Goal: Information Seeking & Learning: Learn about a topic

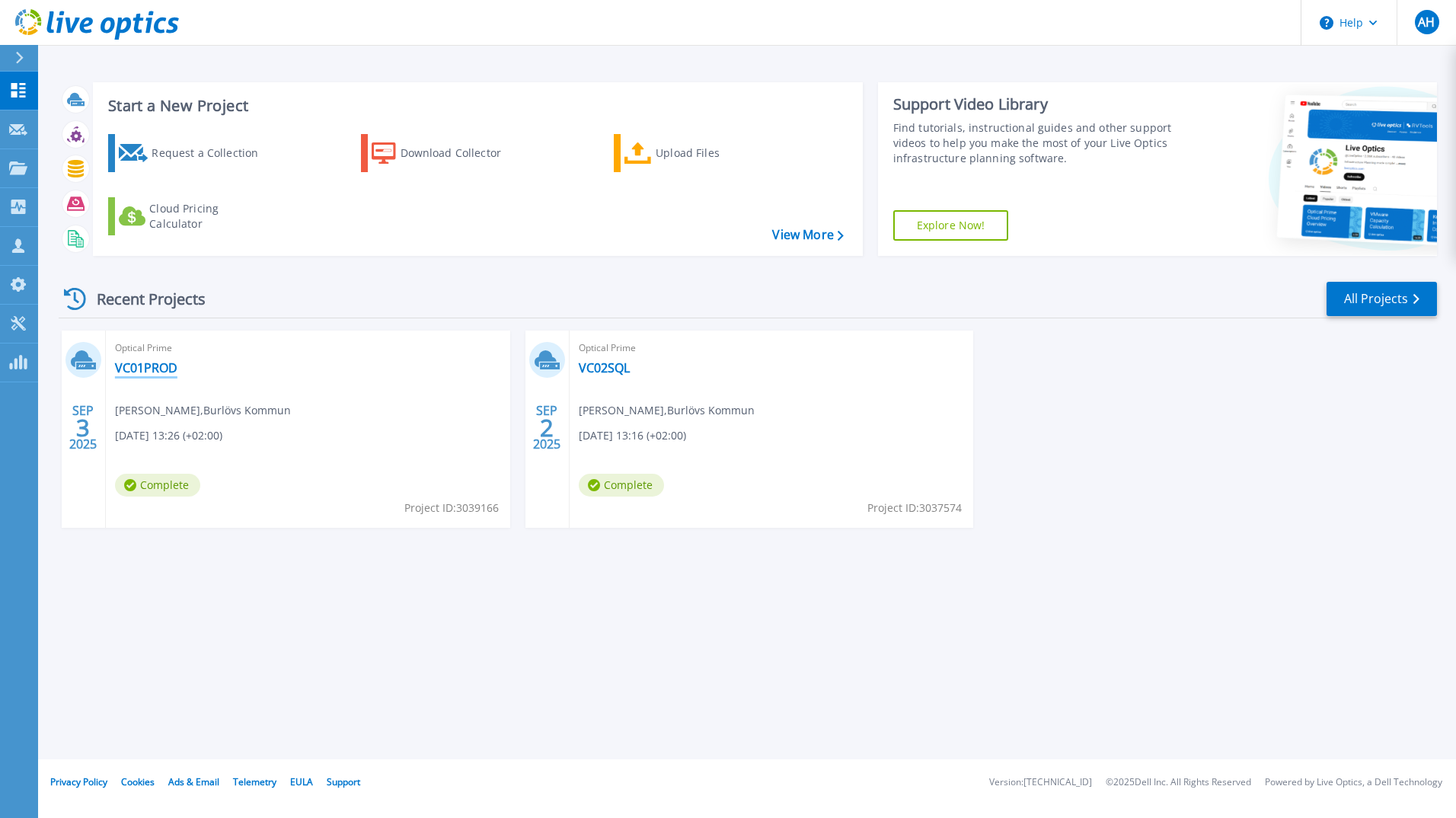
click at [145, 370] on link "VC01PROD" at bounding box center [146, 368] width 62 height 15
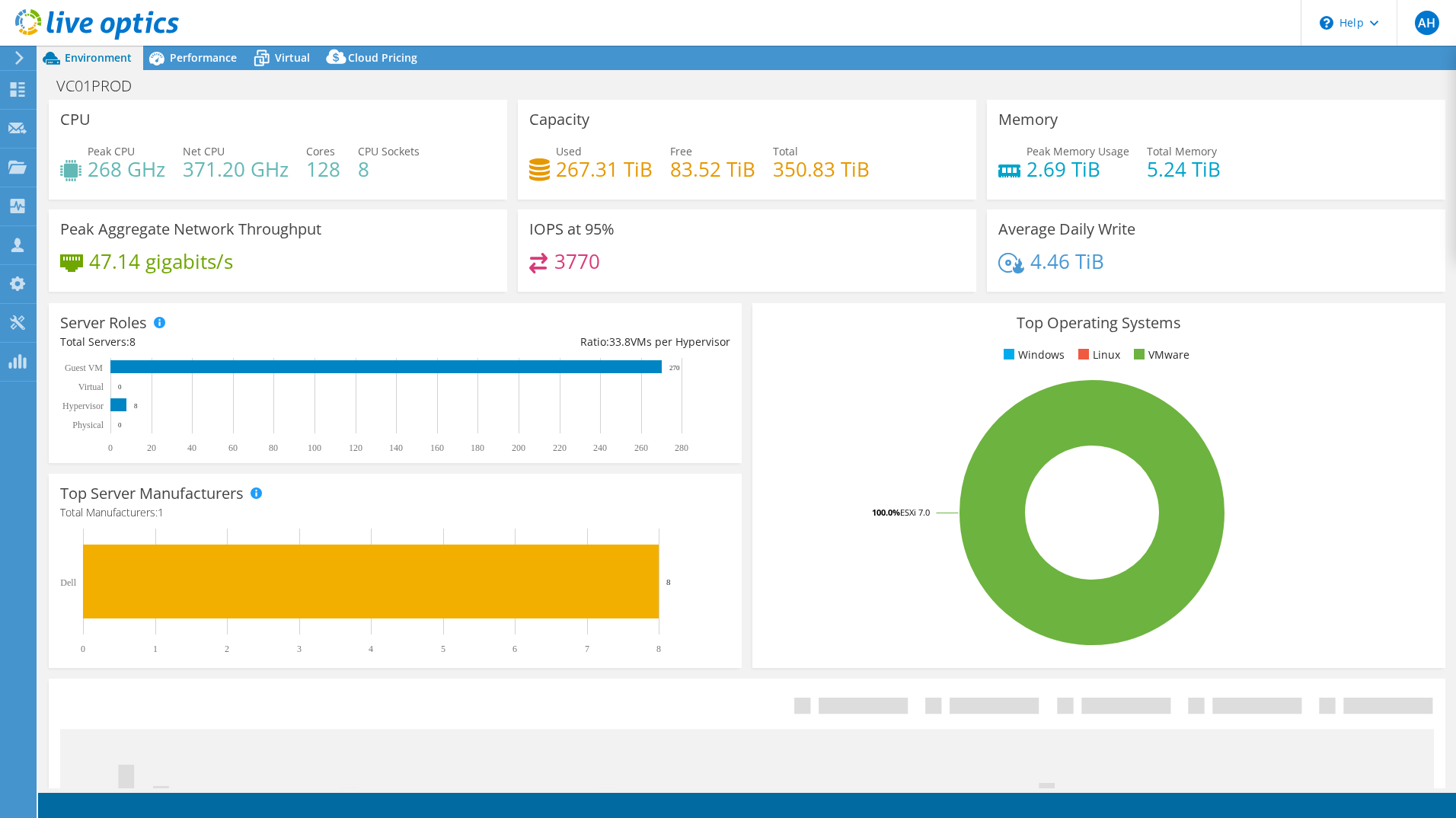
select select "USD"
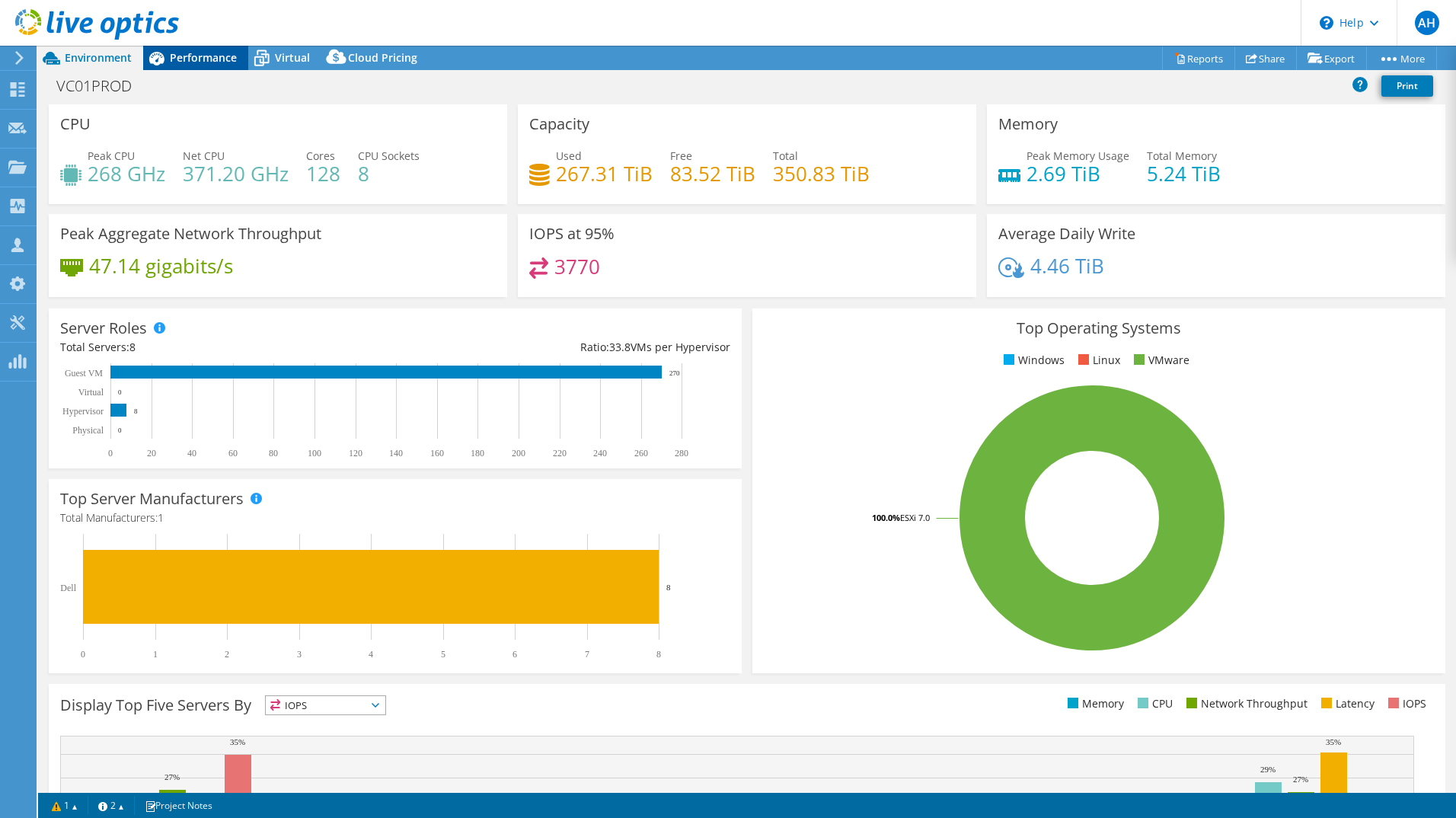
click at [214, 49] on div "Performance" at bounding box center [196, 58] width 105 height 25
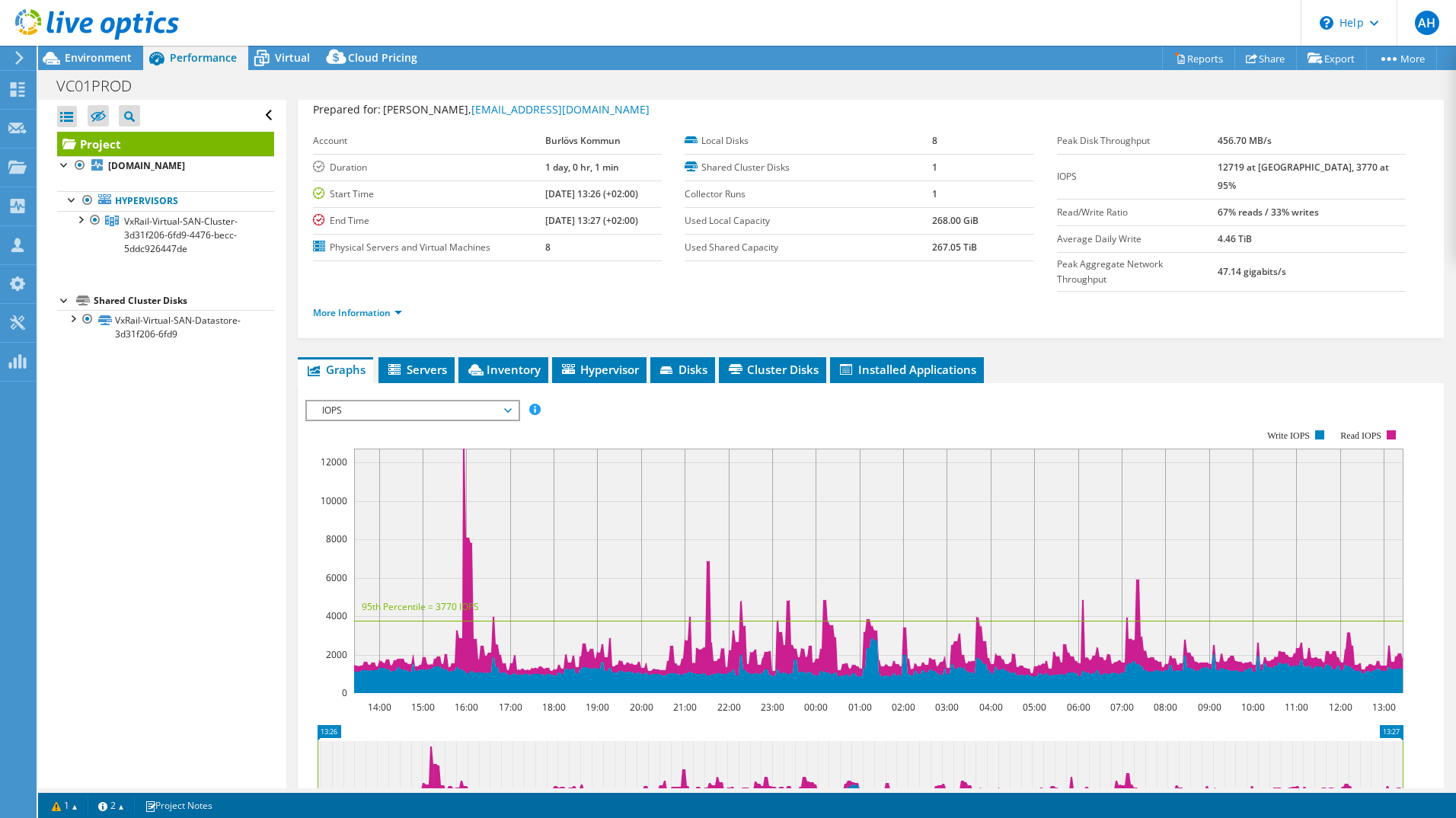
scroll to position [45, 0]
click at [688, 409] on rect at bounding box center [854, 561] width 1098 height 305
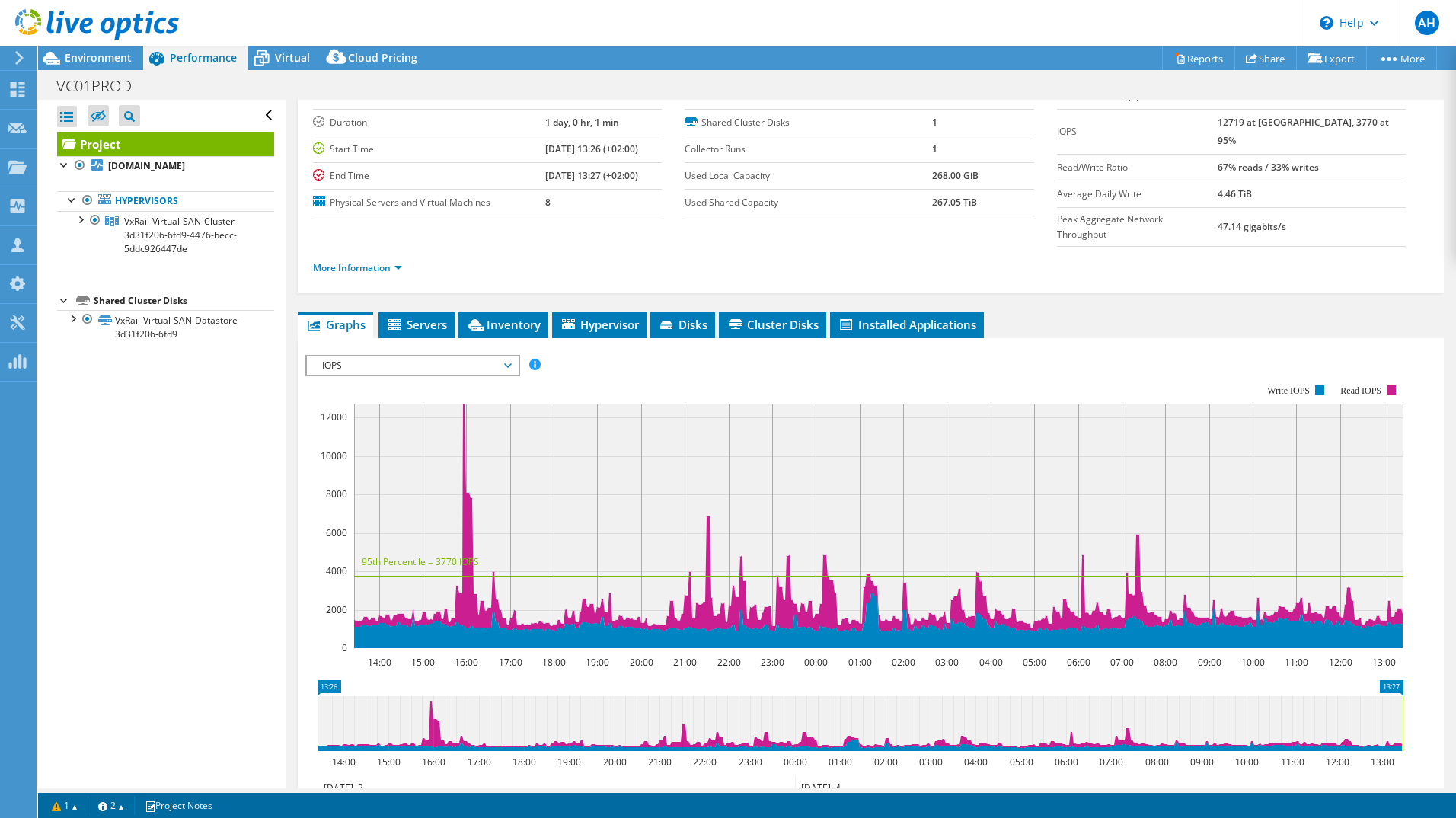
scroll to position [89, 0]
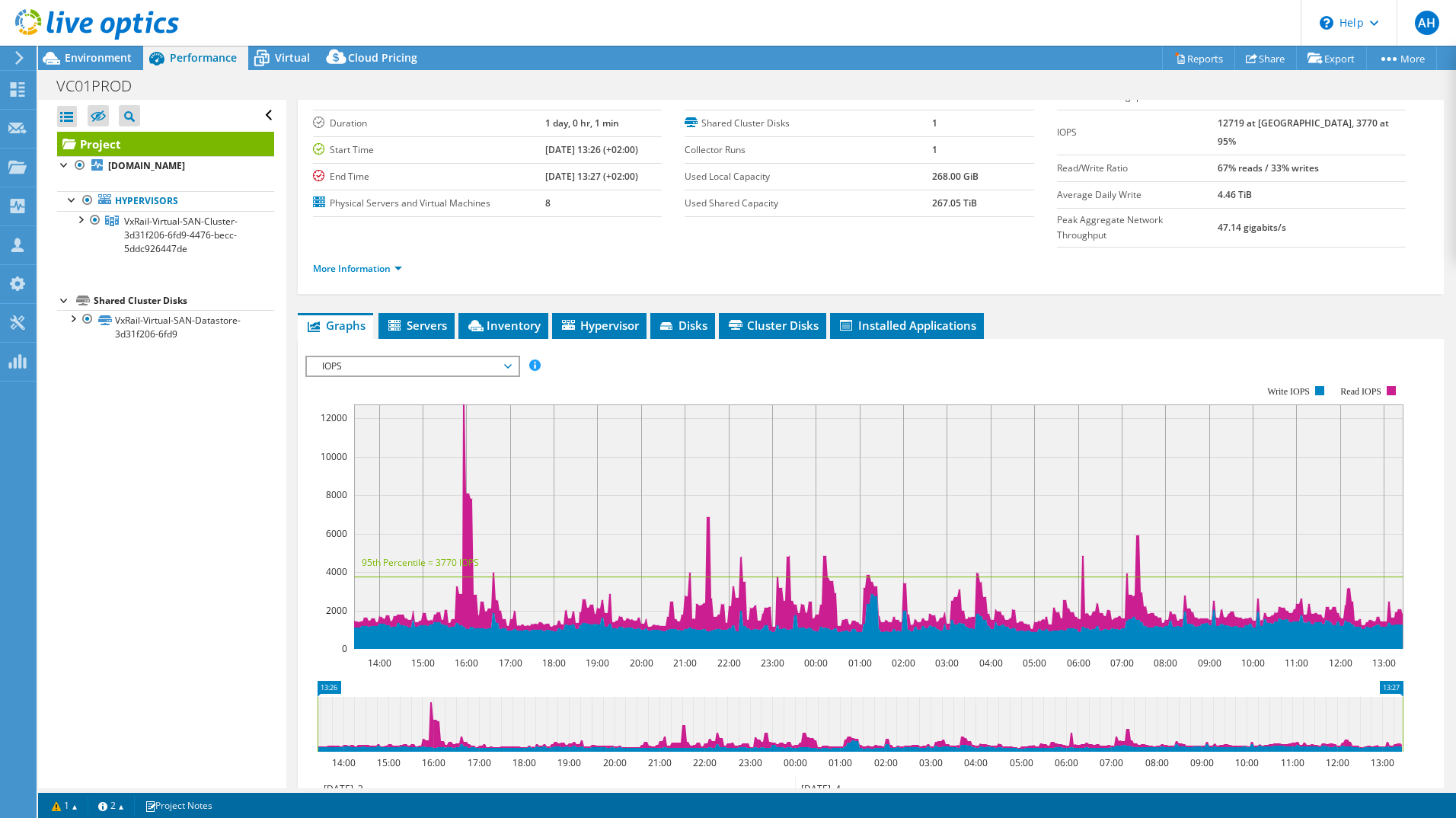
click at [494, 357] on span "IOPS" at bounding box center [412, 366] width 196 height 19
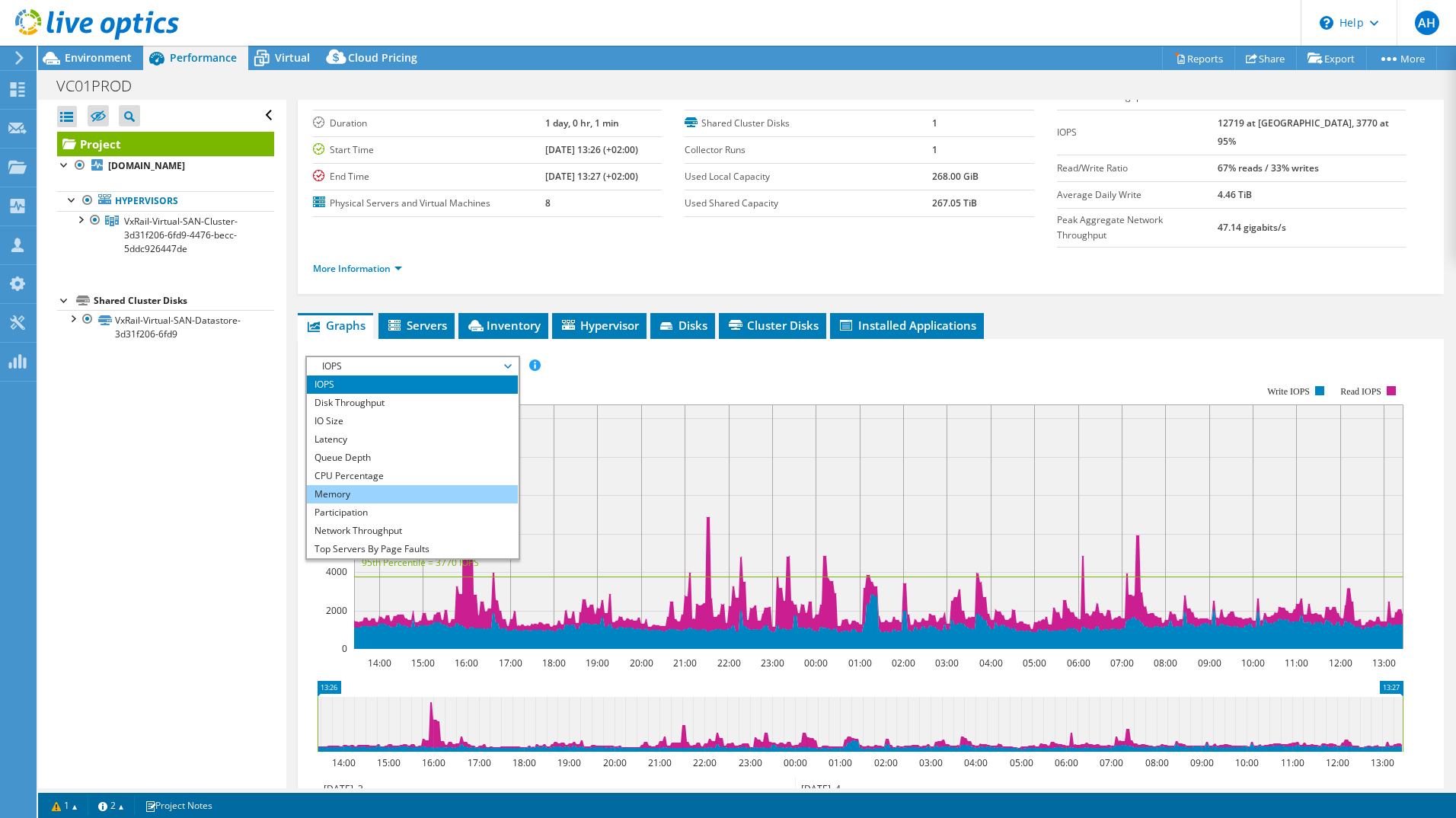
click at [455, 486] on li "Memory" at bounding box center [412, 495] width 211 height 19
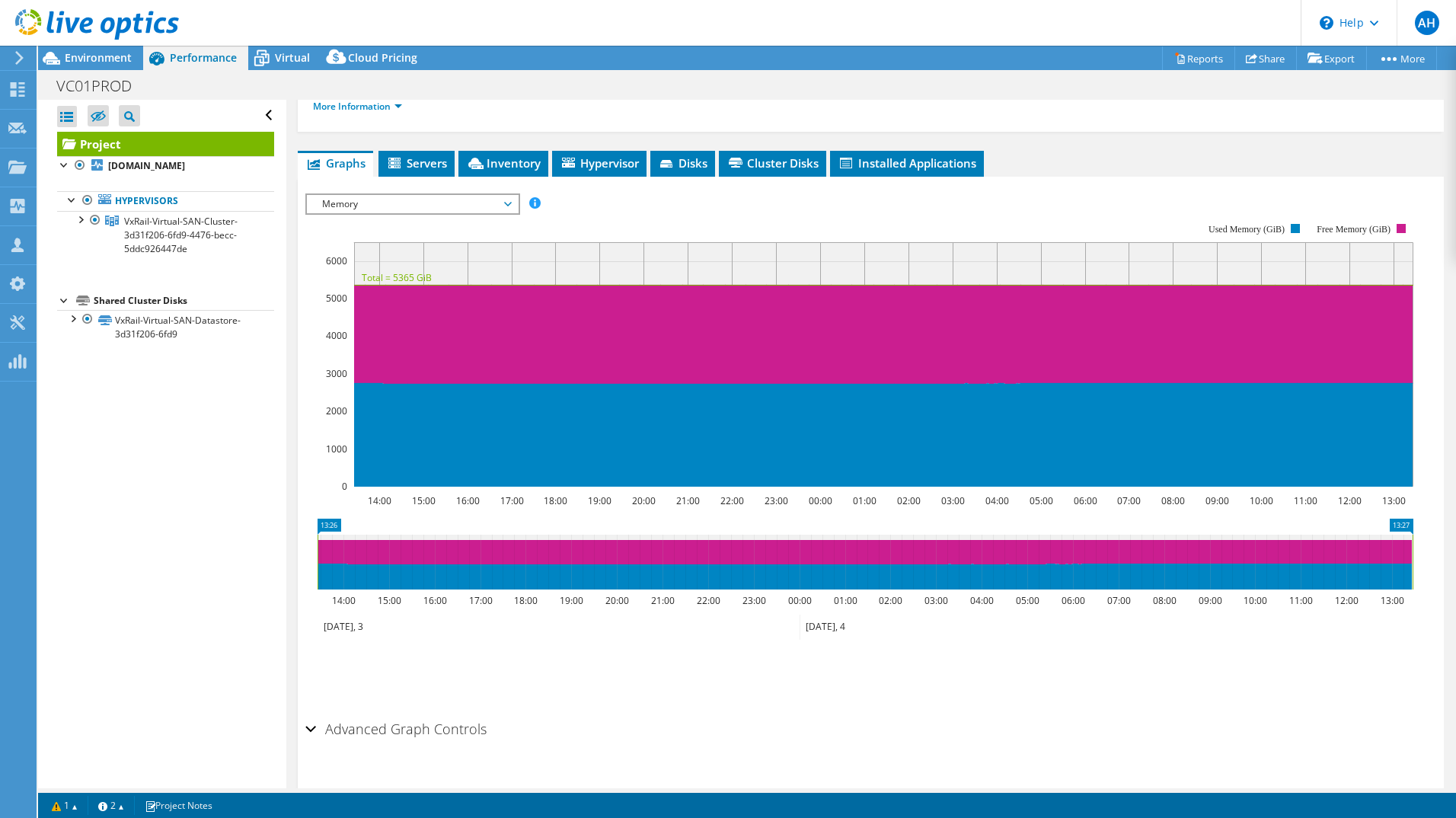
scroll to position [0, 0]
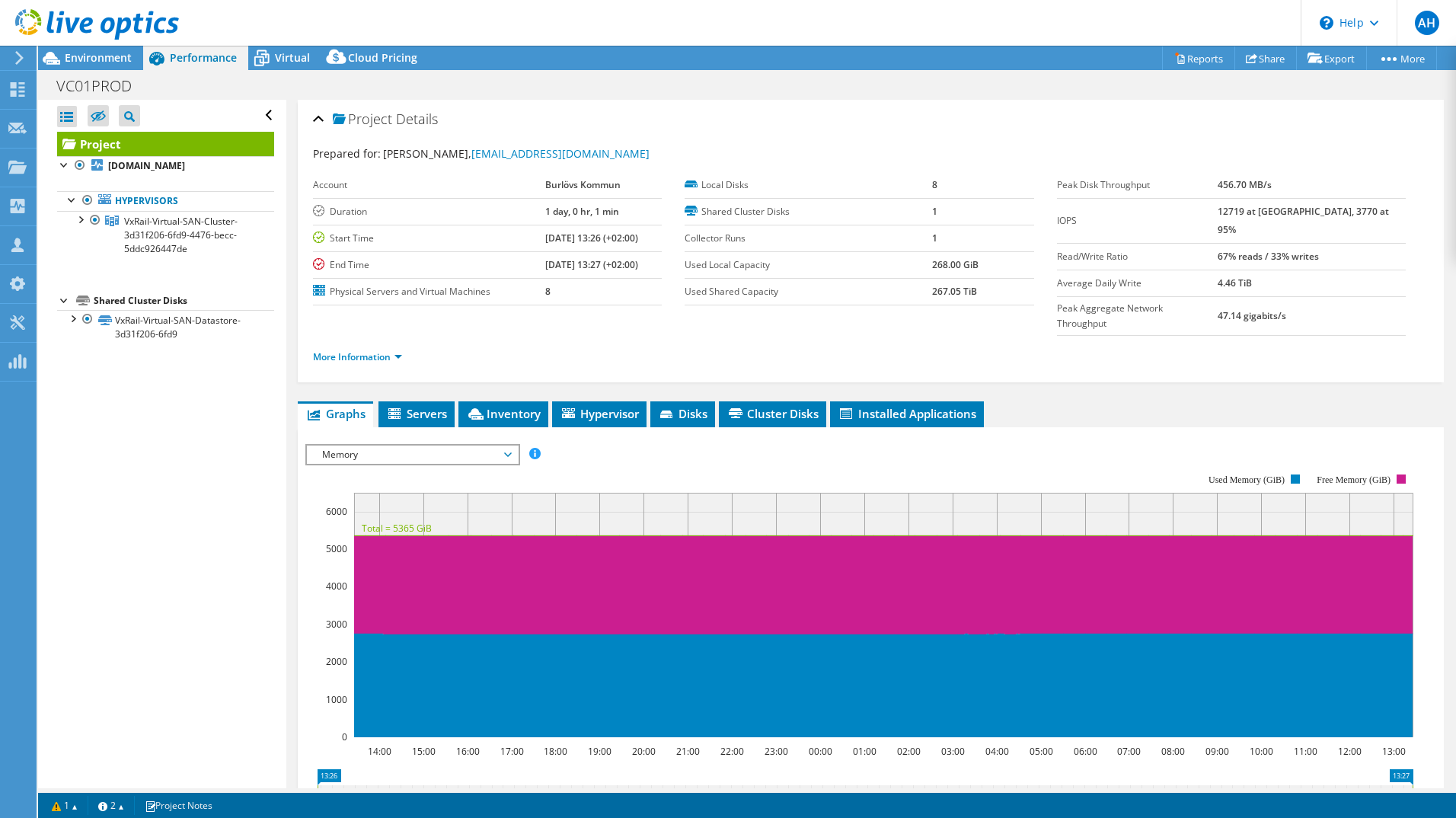
click at [502, 446] on span "Memory" at bounding box center [412, 455] width 196 height 19
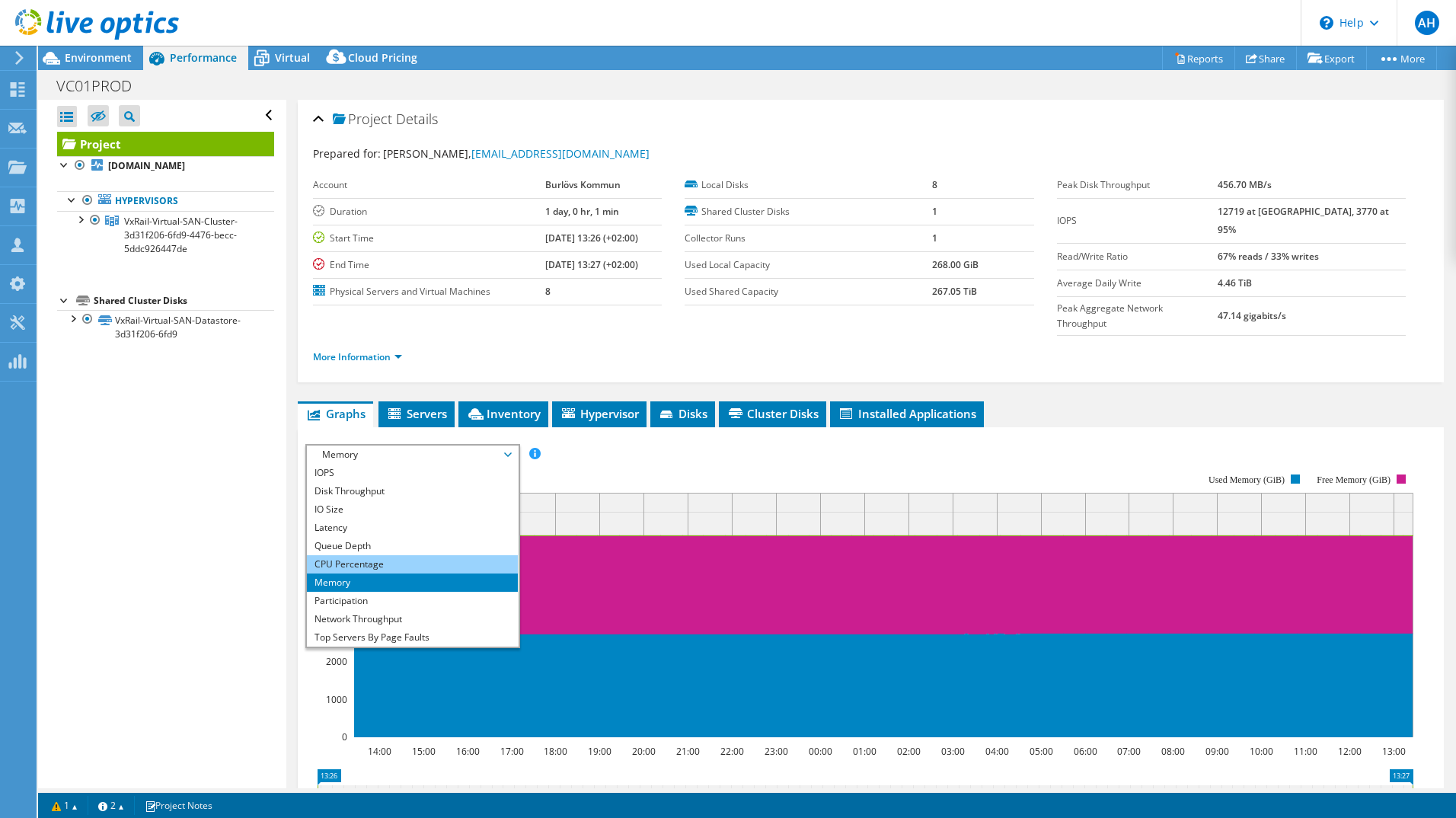
click at [415, 556] on li "CPU Percentage" at bounding box center [412, 565] width 211 height 19
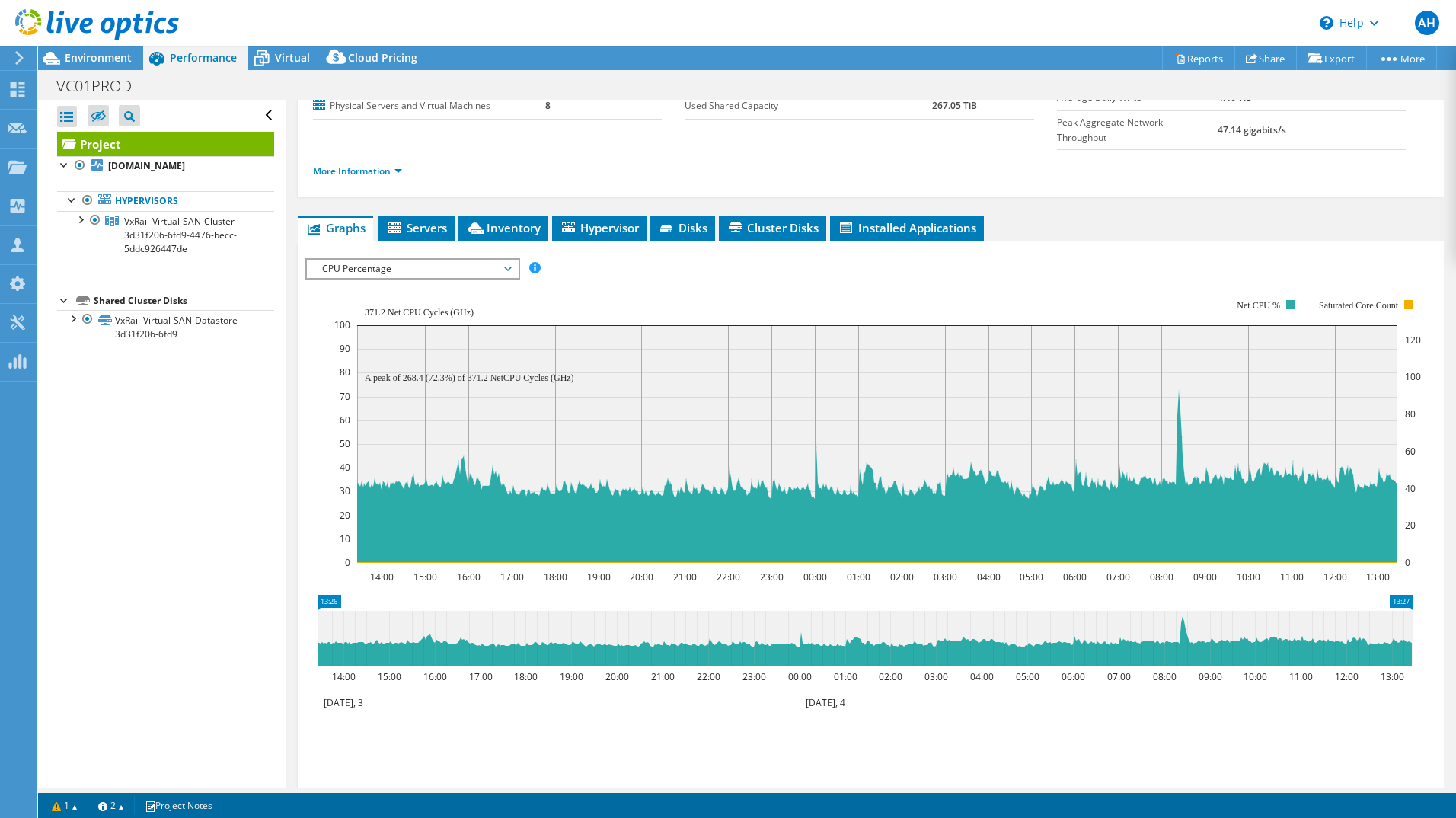
scroll to position [262, 0]
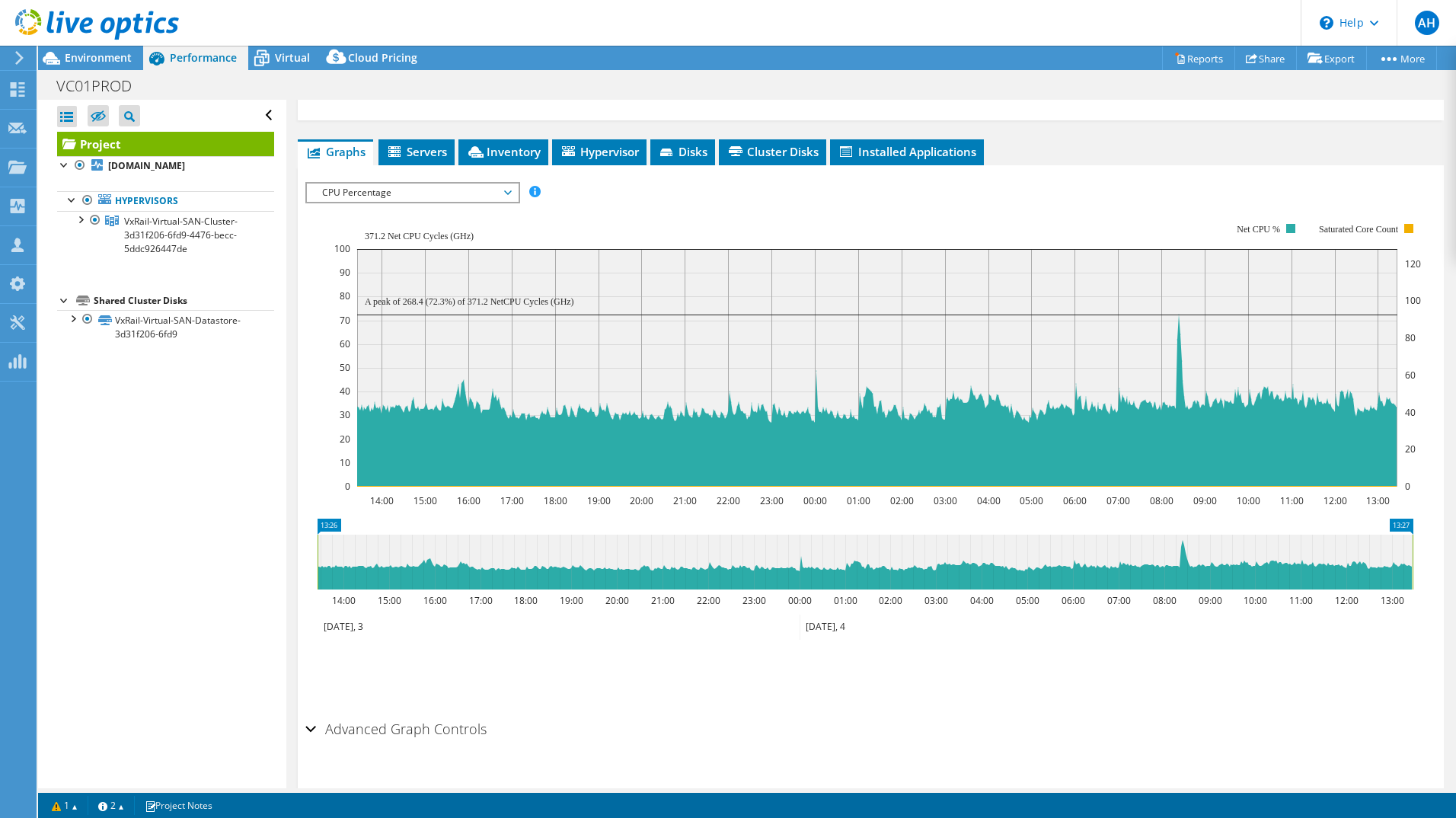
click at [335, 713] on h2 "Advanced Graph Controls" at bounding box center [396, 728] width 182 height 30
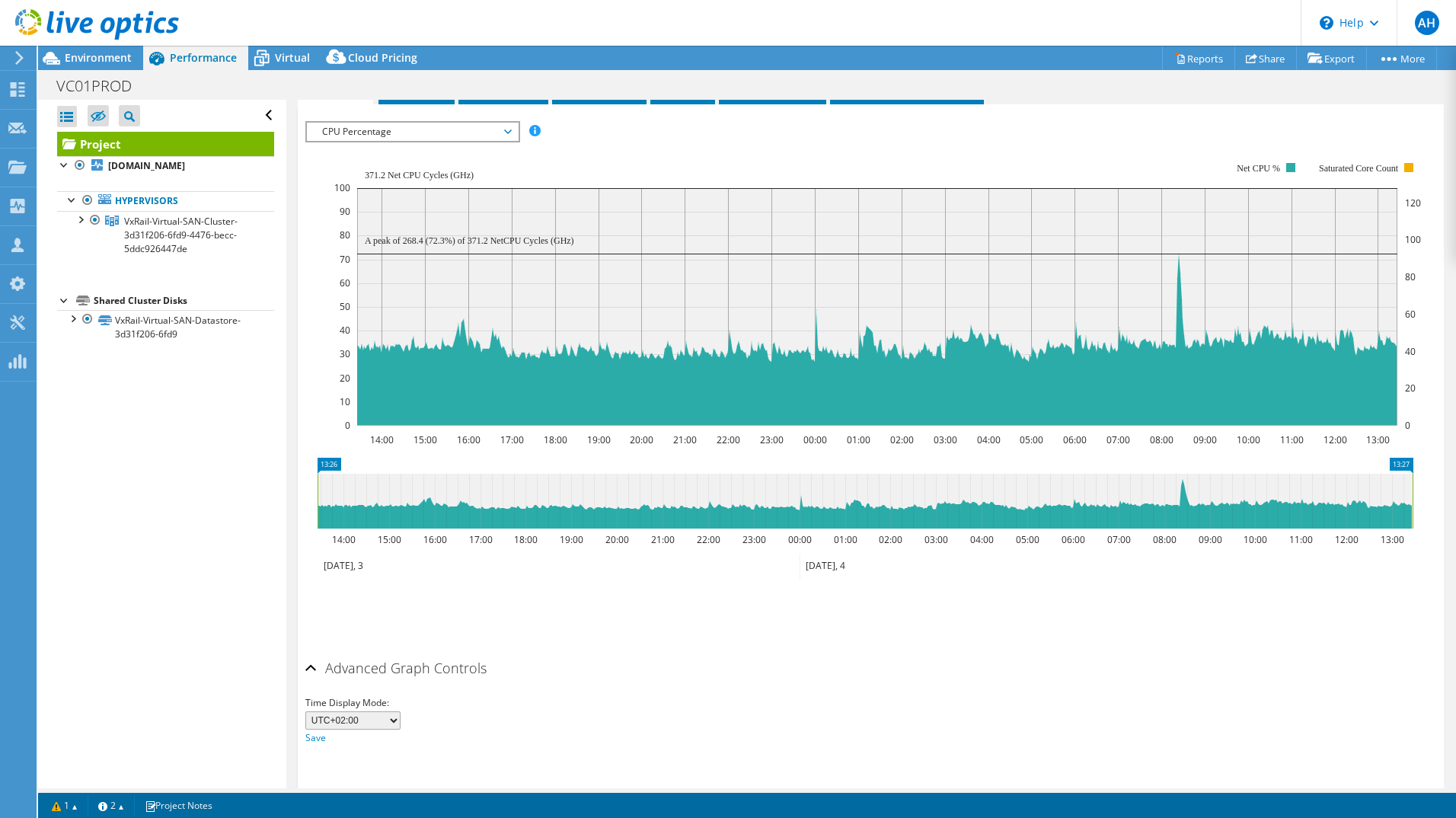
scroll to position [0, 0]
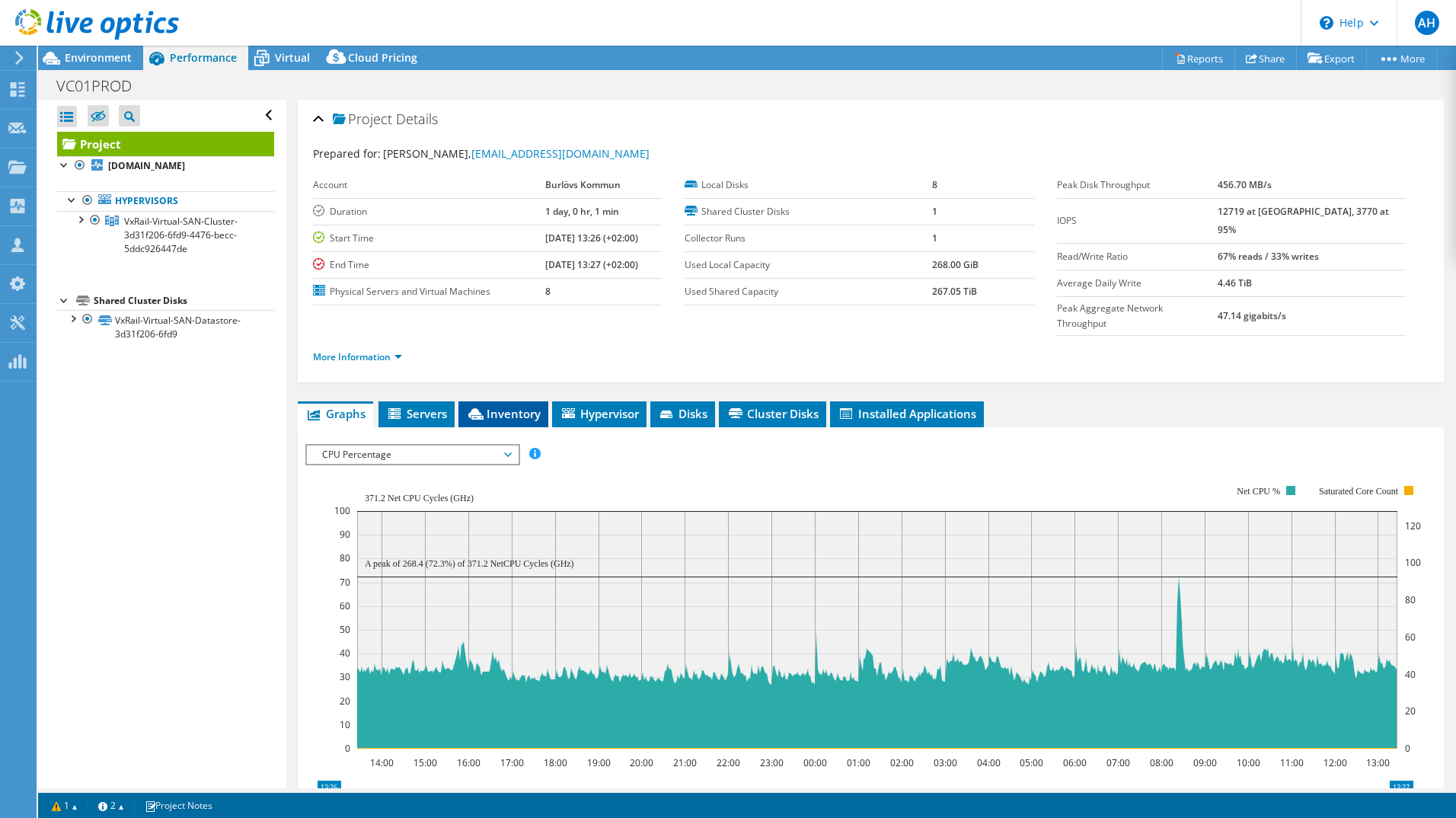
click at [523, 406] on span "Inventory" at bounding box center [503, 413] width 74 height 15
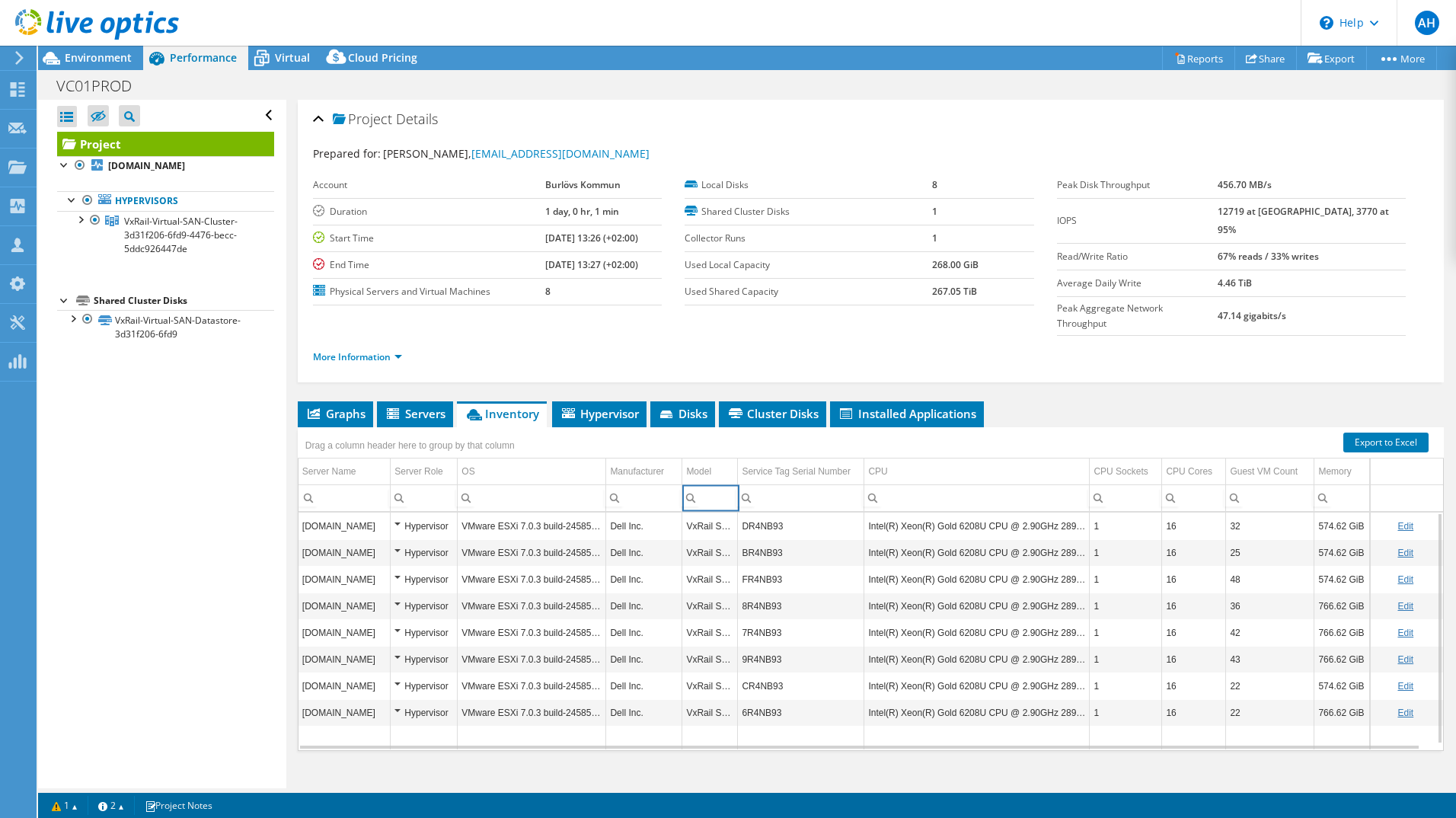
click at [728, 488] on input "Column Model, Filter cell" at bounding box center [710, 498] width 55 height 19
click at [83, 213] on div at bounding box center [80, 218] width 15 height 15
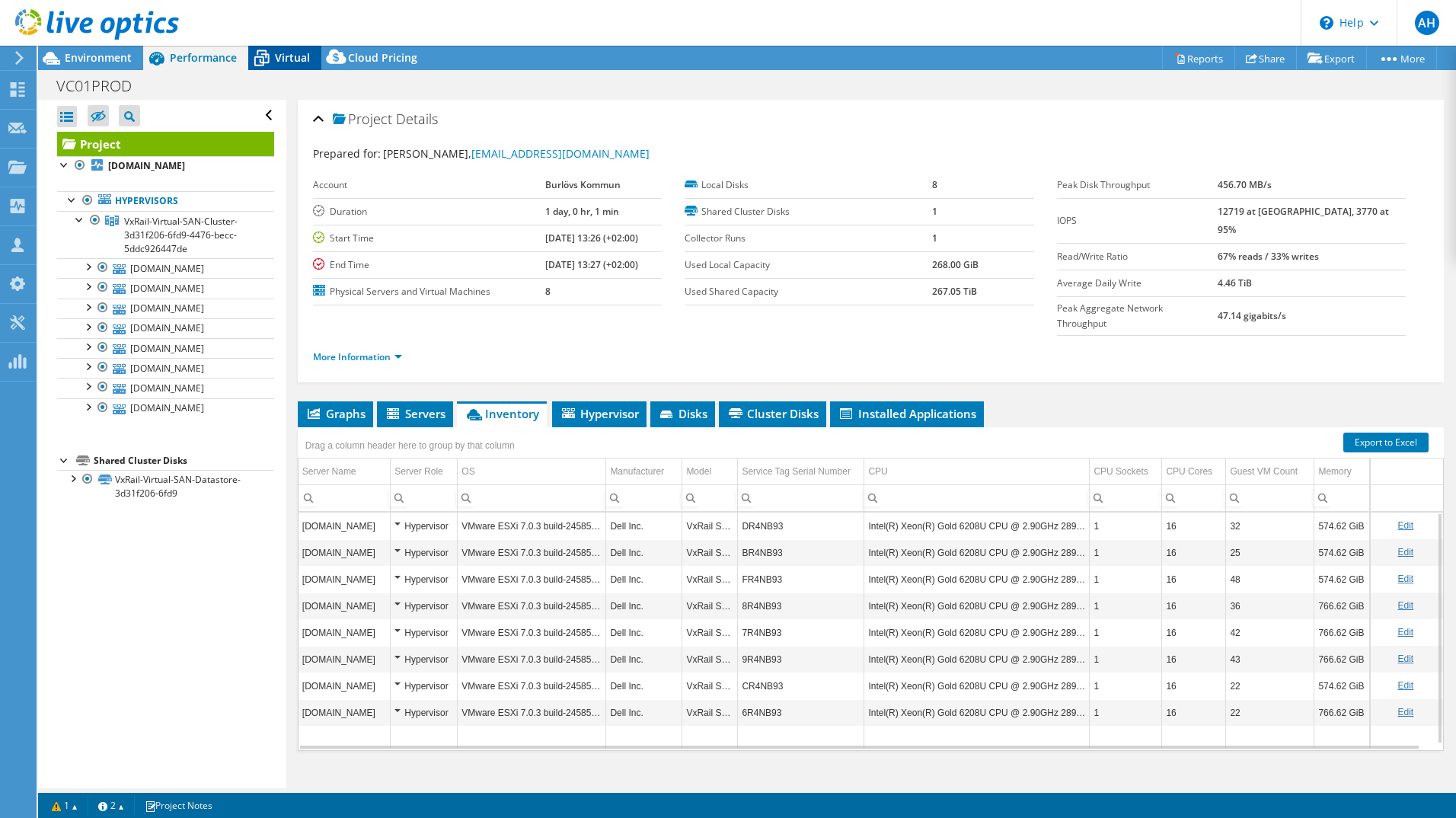
click at [266, 70] on icon at bounding box center [261, 58] width 27 height 27
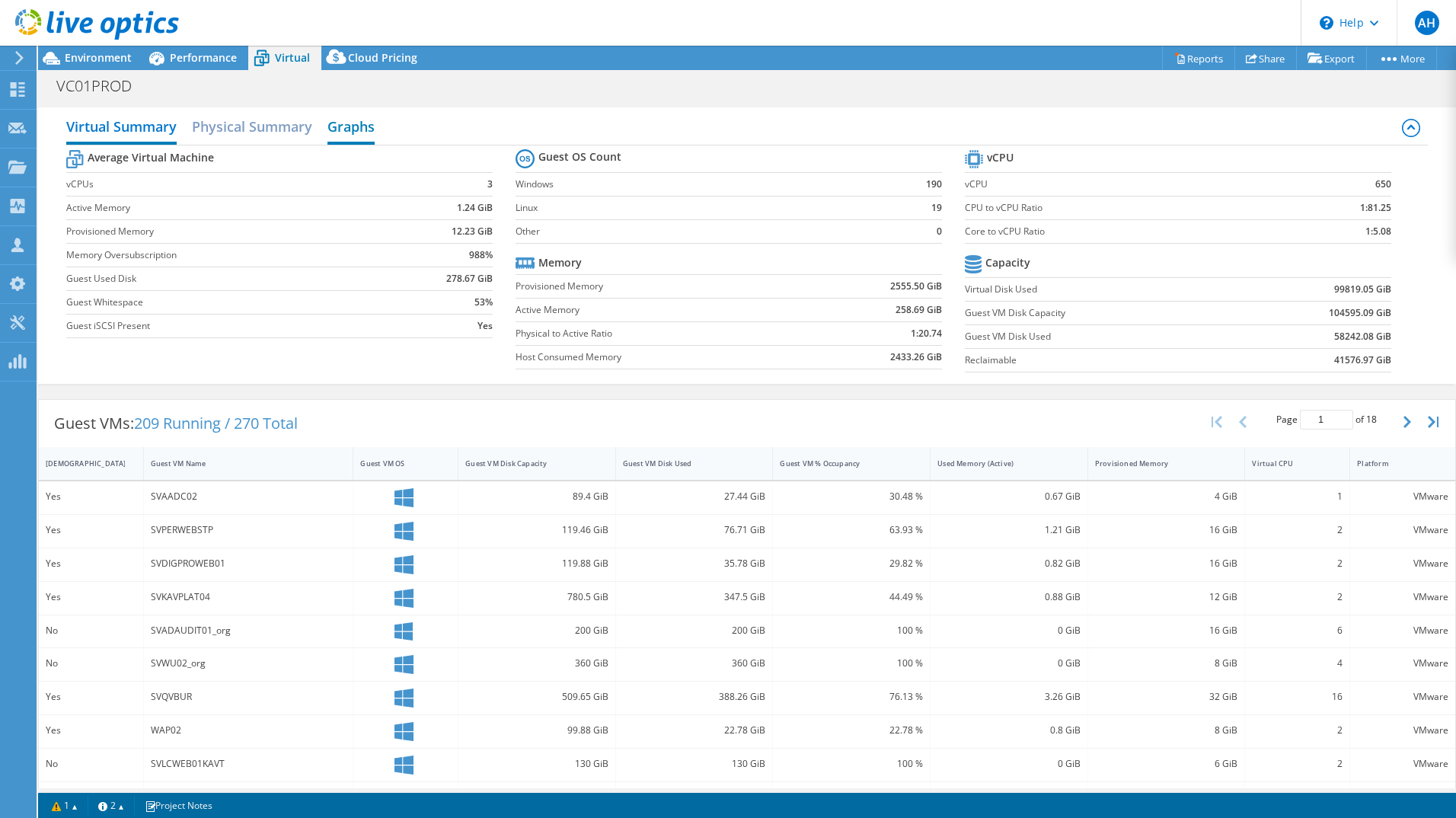
click at [353, 137] on h2 "Graphs" at bounding box center [351, 128] width 47 height 34
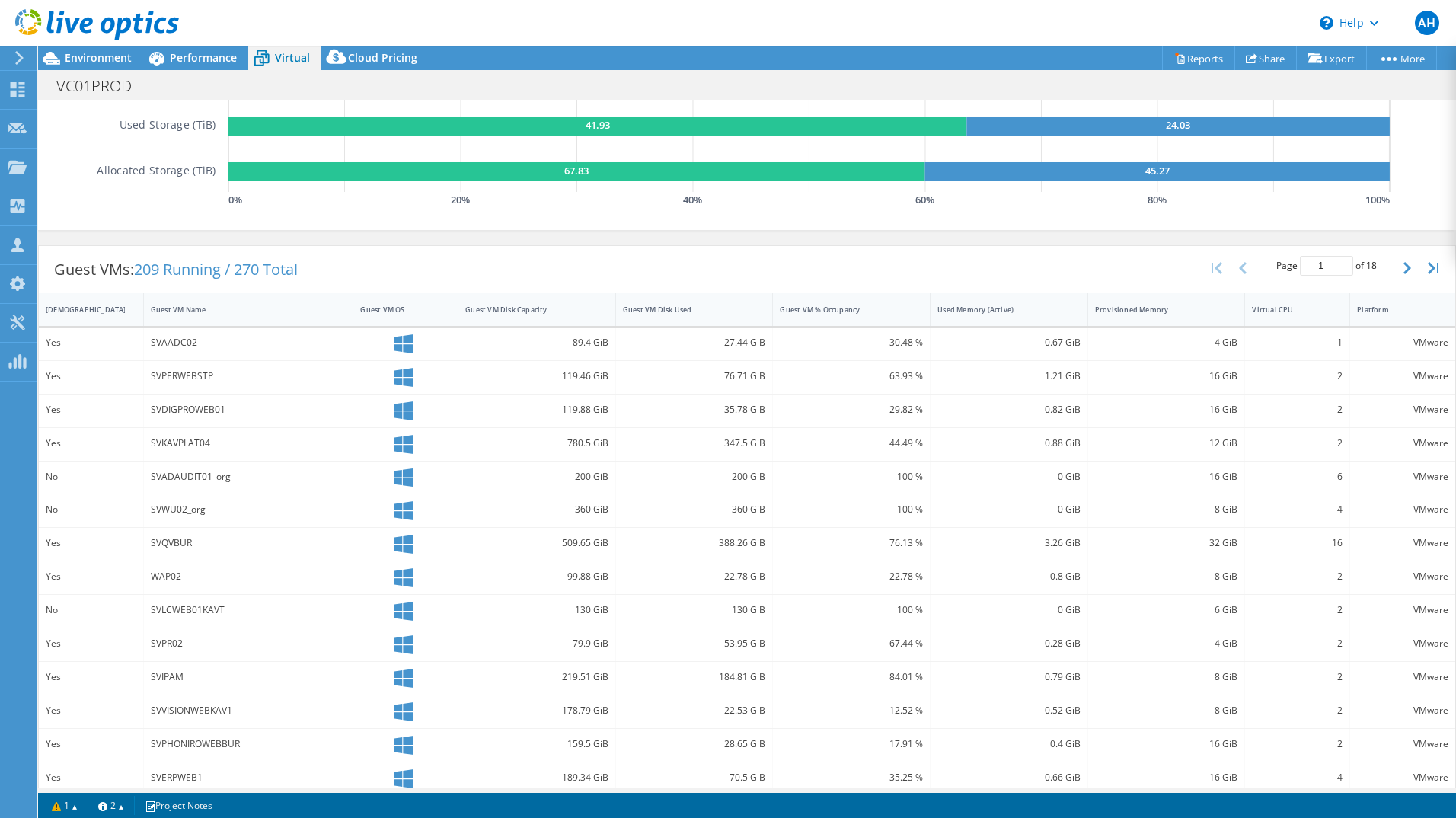
scroll to position [271, 0]
click at [837, 309] on div "Guest VM % Occupancy" at bounding box center [842, 310] width 125 height 10
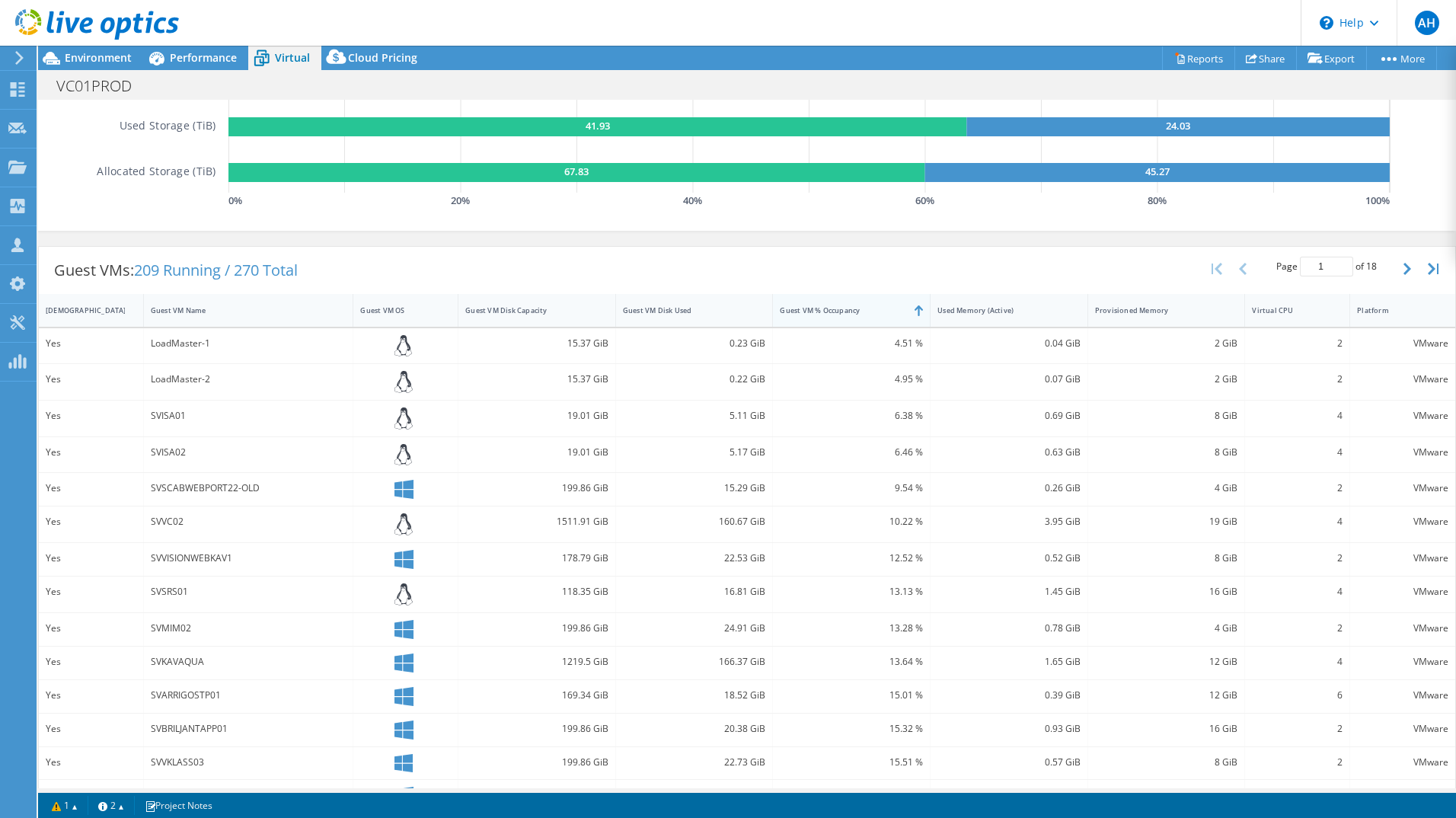
click at [837, 309] on div "Guest VM % Occupancy" at bounding box center [842, 310] width 125 height 10
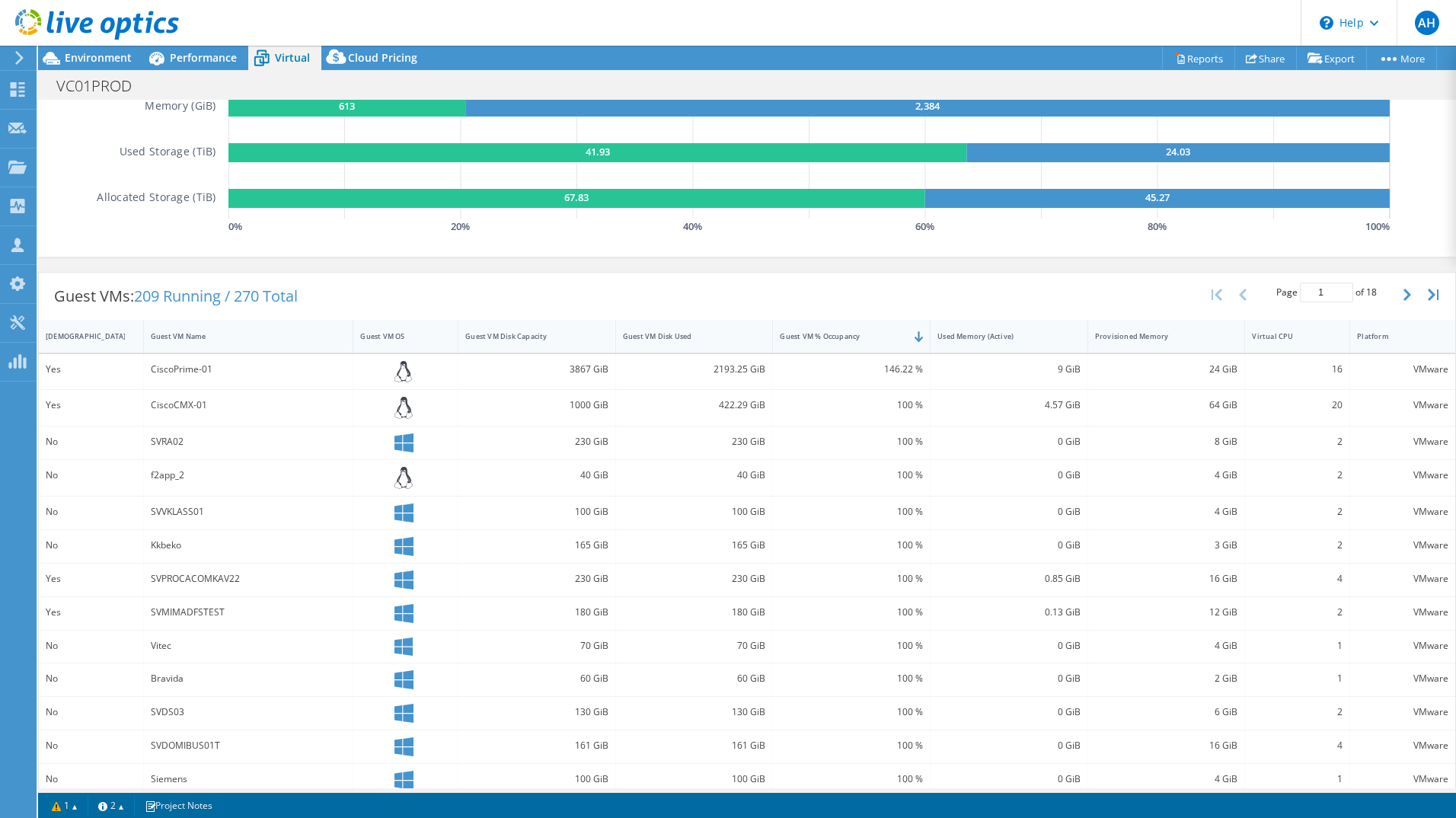
scroll to position [246, 0]
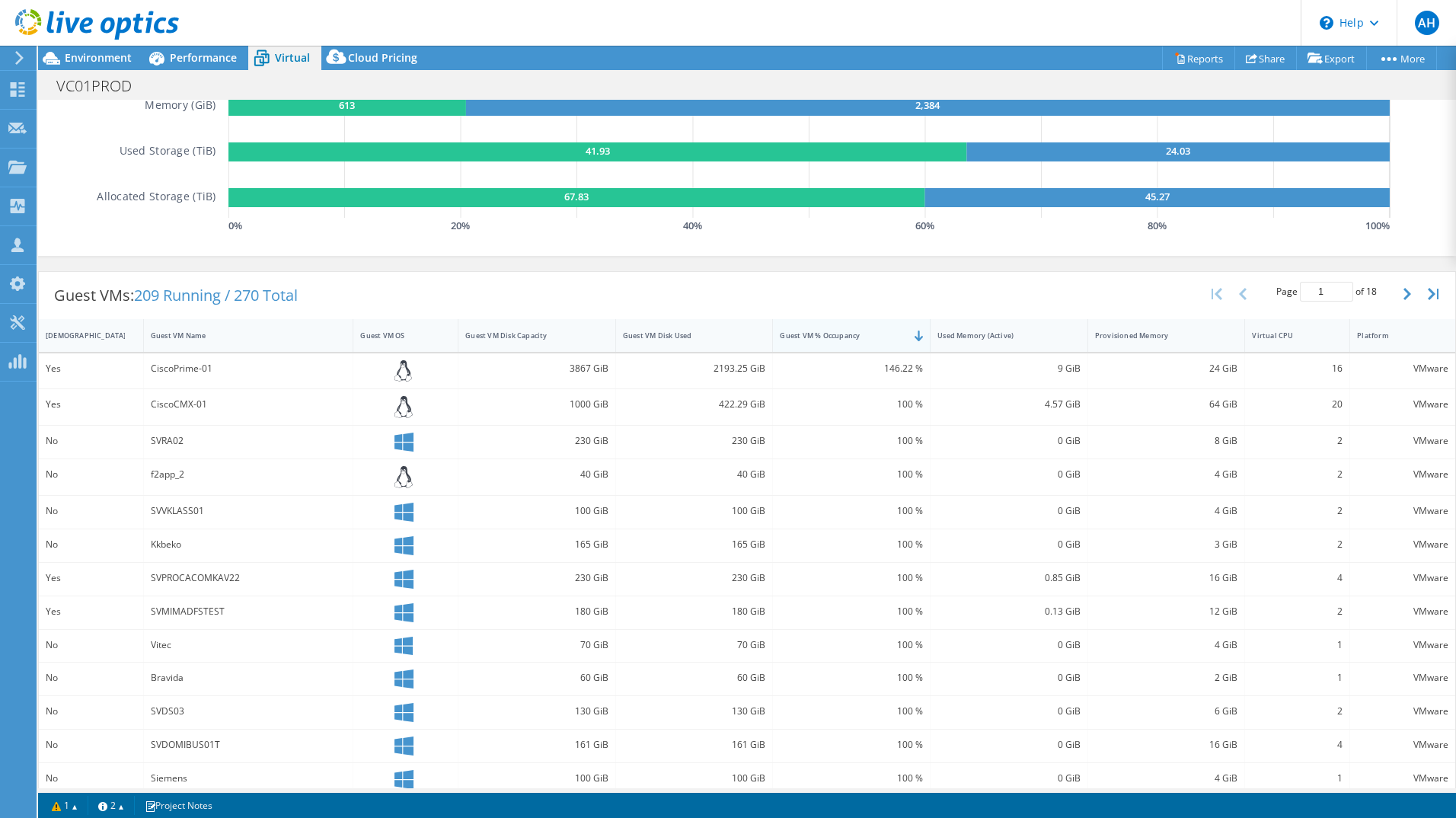
click at [845, 338] on div "Guest VM % Occupancy" at bounding box center [842, 335] width 125 height 10
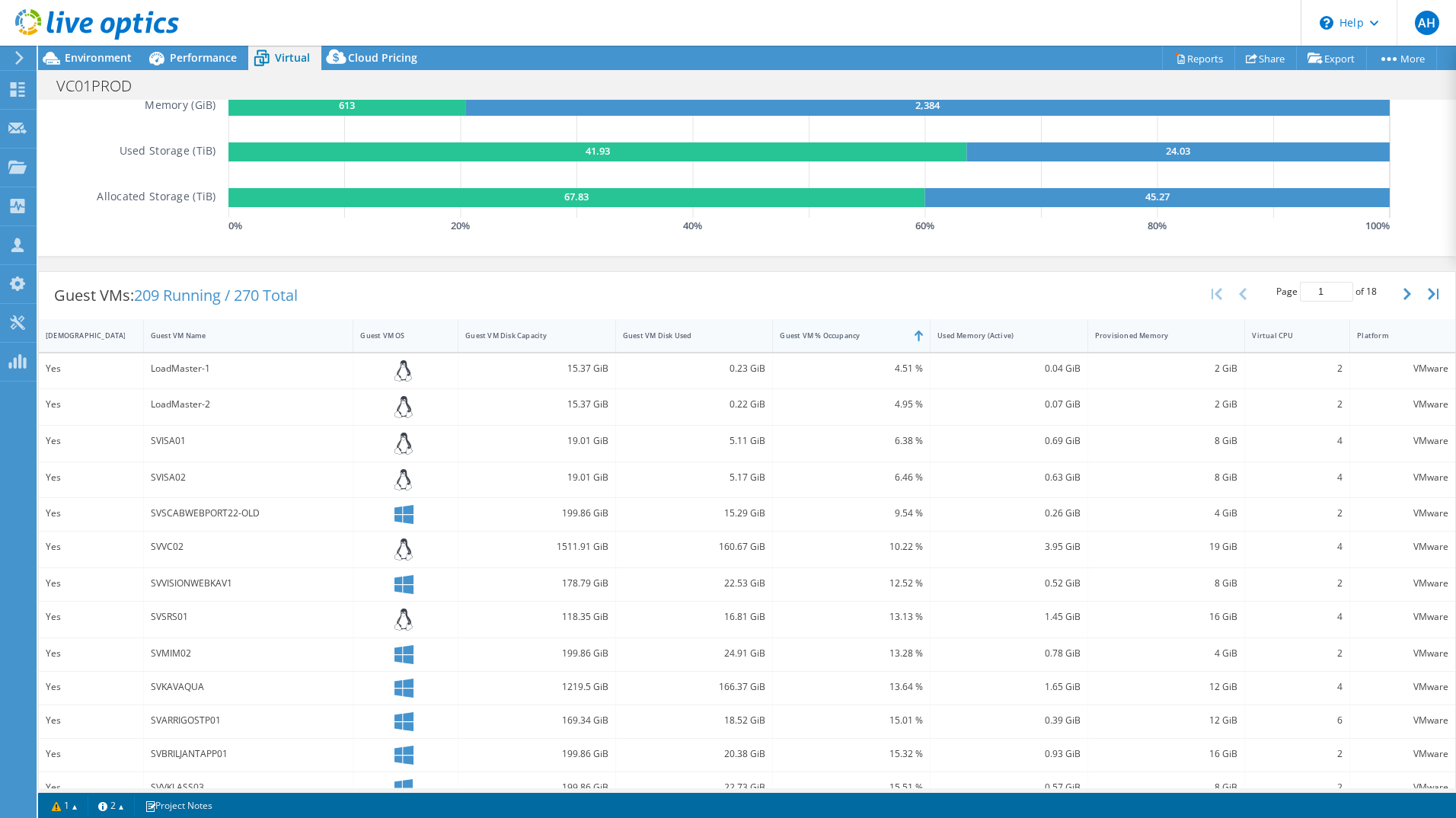
click at [845, 338] on div "Guest VM % Occupancy" at bounding box center [842, 335] width 125 height 10
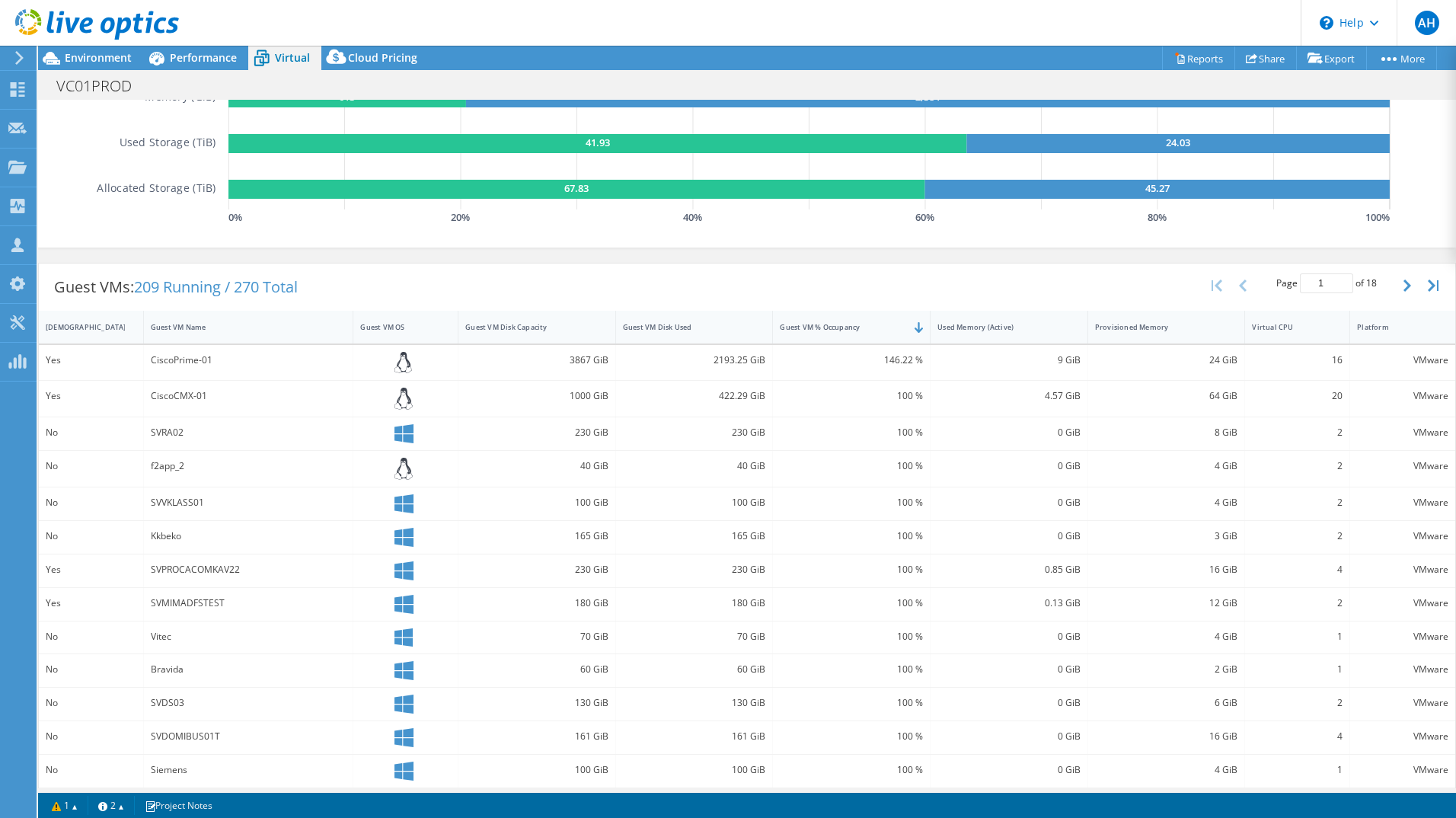
scroll to position [255, 0]
click at [1289, 317] on div "Virtual CPU" at bounding box center [1288, 326] width 86 height 24
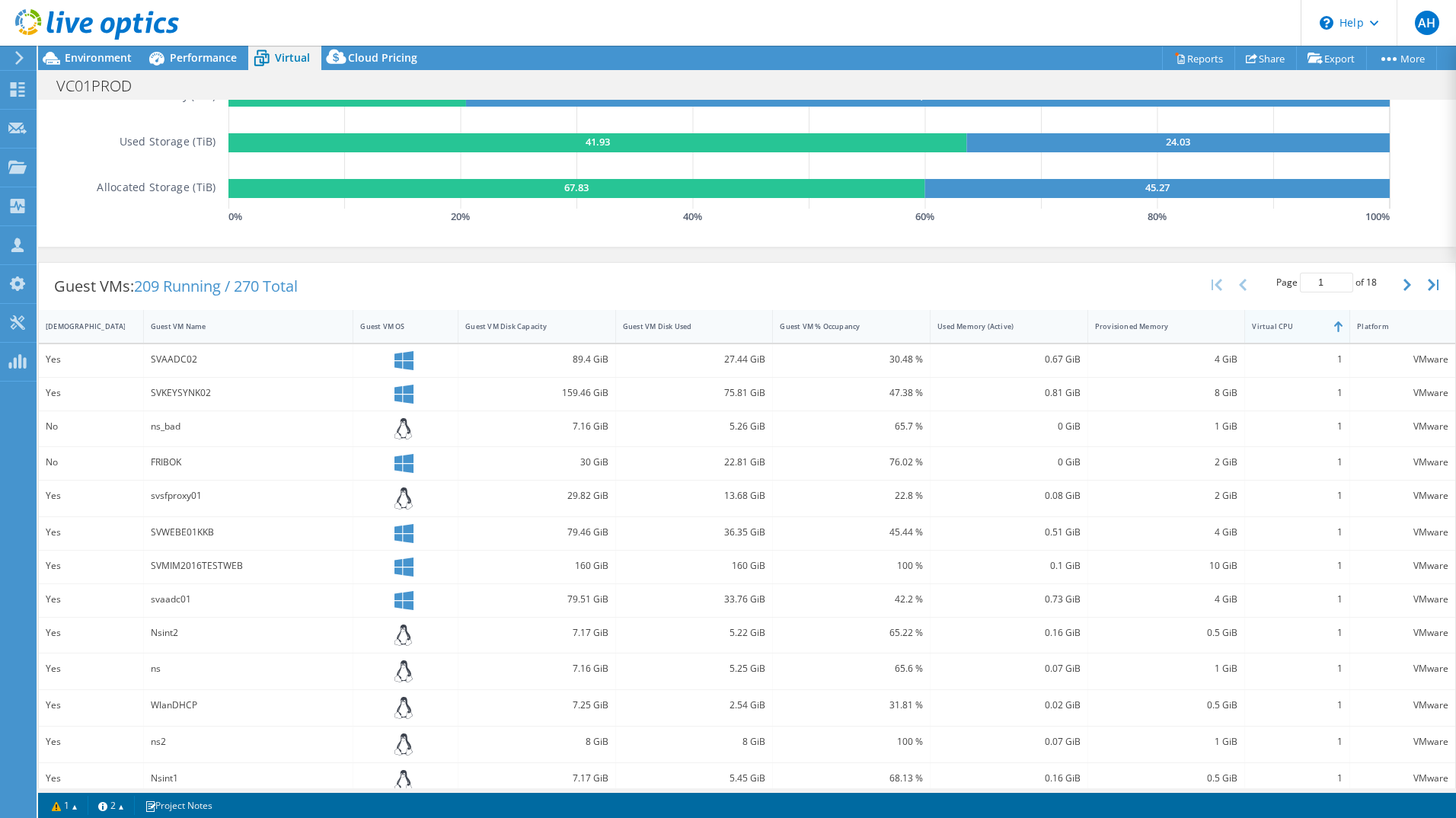
click at [1289, 317] on div "Virtual CPU" at bounding box center [1288, 326] width 86 height 24
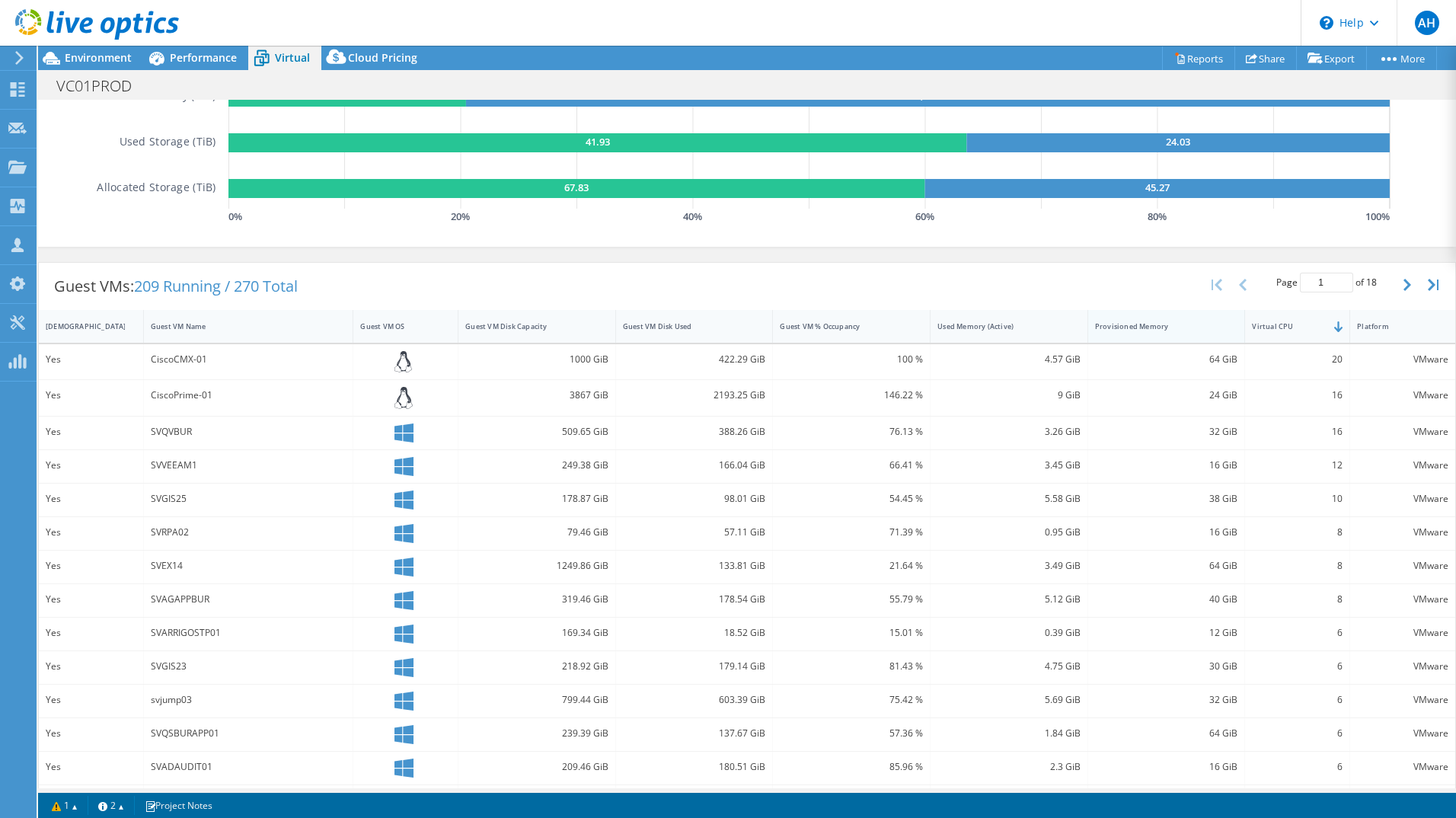
click at [1172, 315] on div "Provisioned Memory" at bounding box center [1157, 326] width 138 height 24
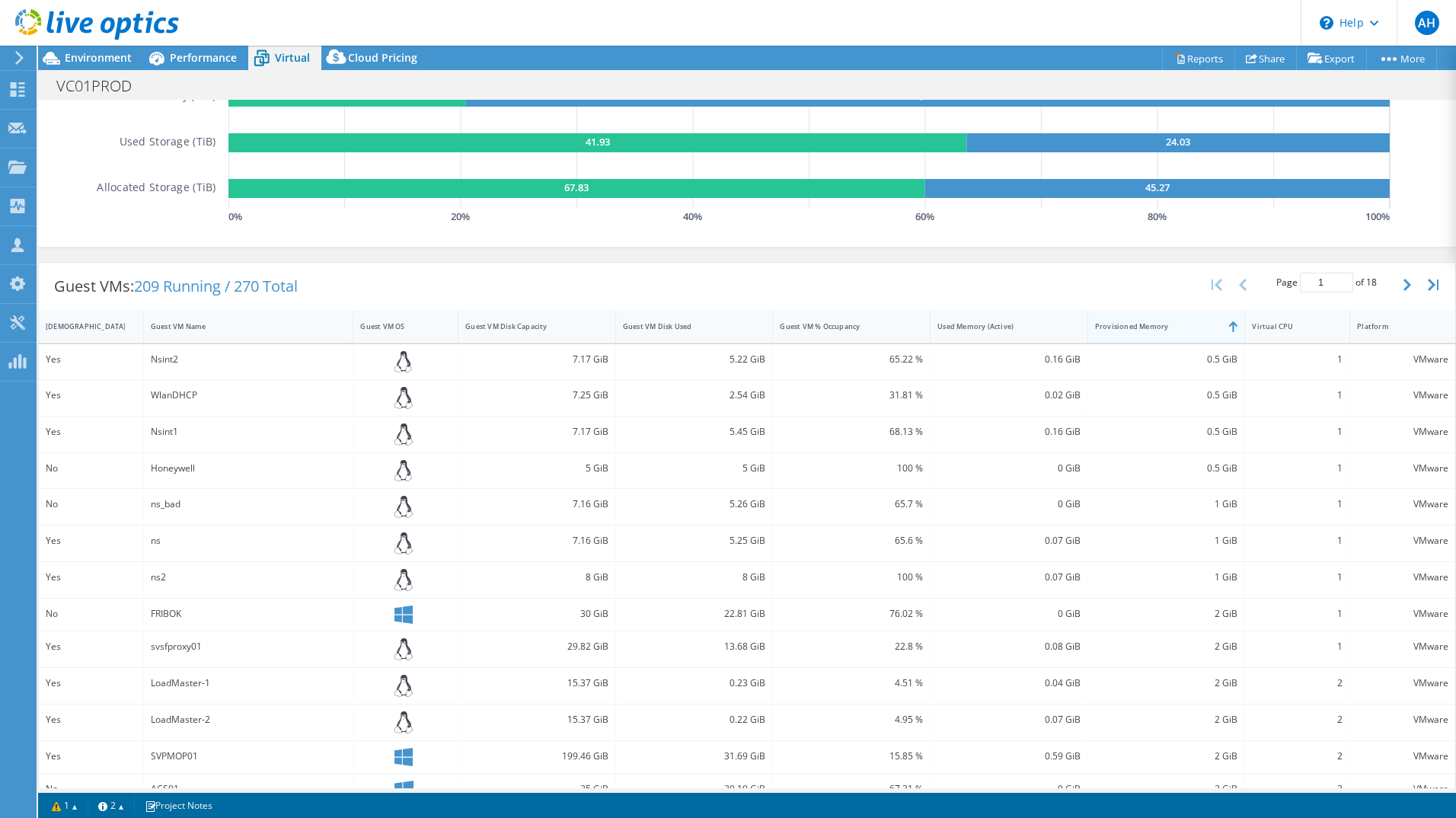
click at [1172, 315] on div "Provisioned Memory" at bounding box center [1157, 326] width 138 height 24
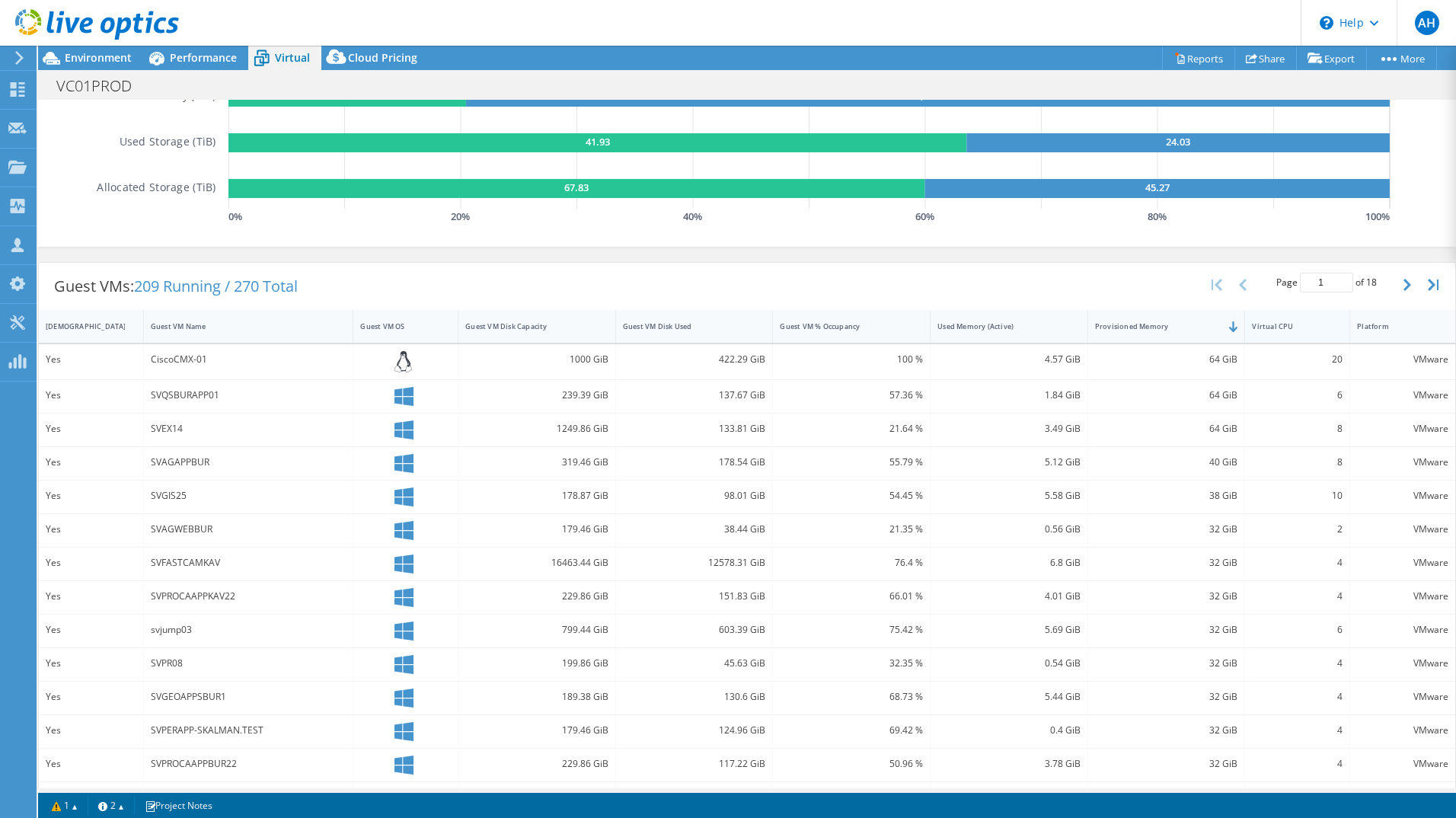
click at [1296, 330] on div "Virtual CPU" at bounding box center [1289, 326] width 73 height 10
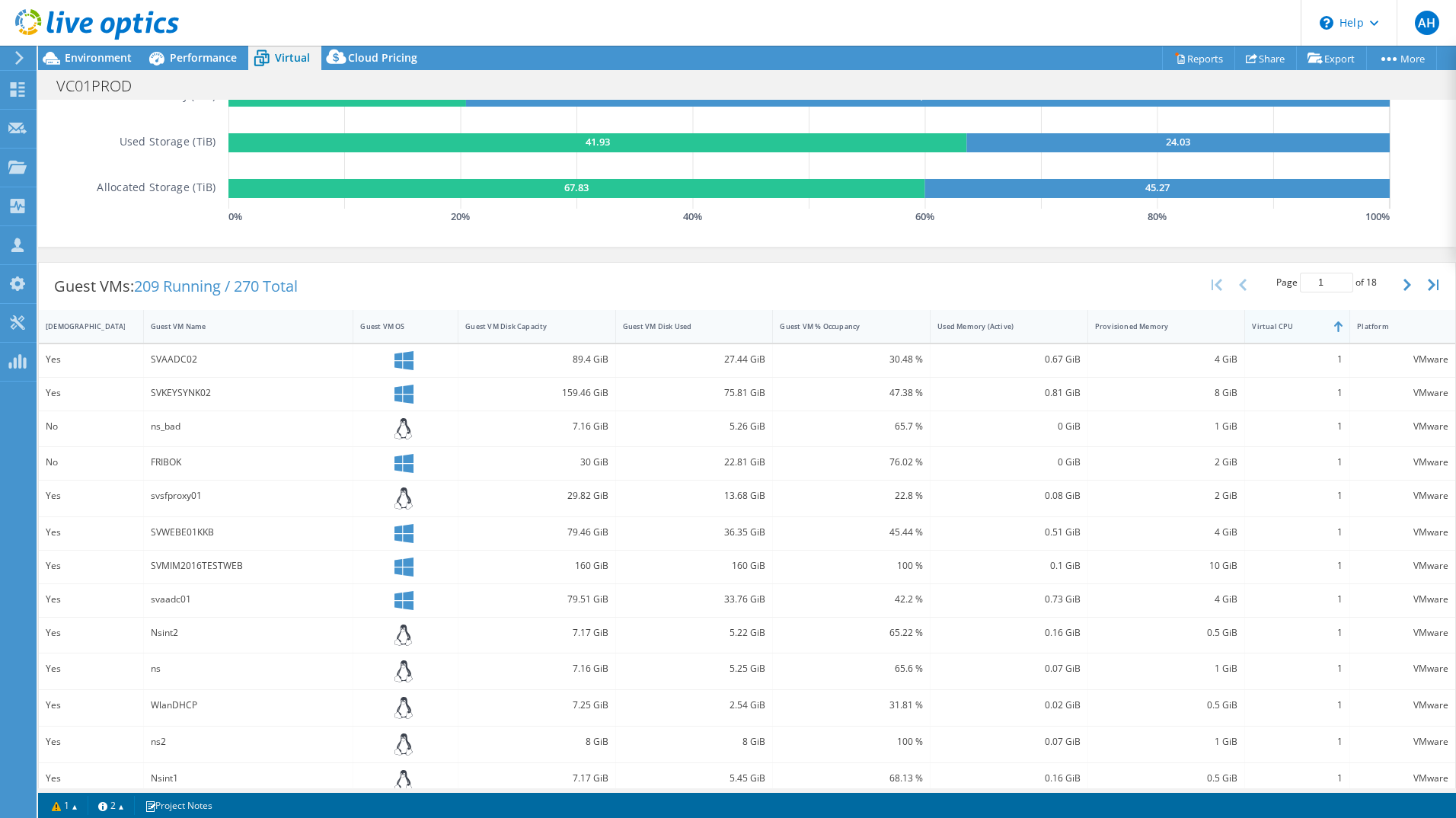
click at [1296, 330] on div "Virtual CPU" at bounding box center [1289, 326] width 73 height 10
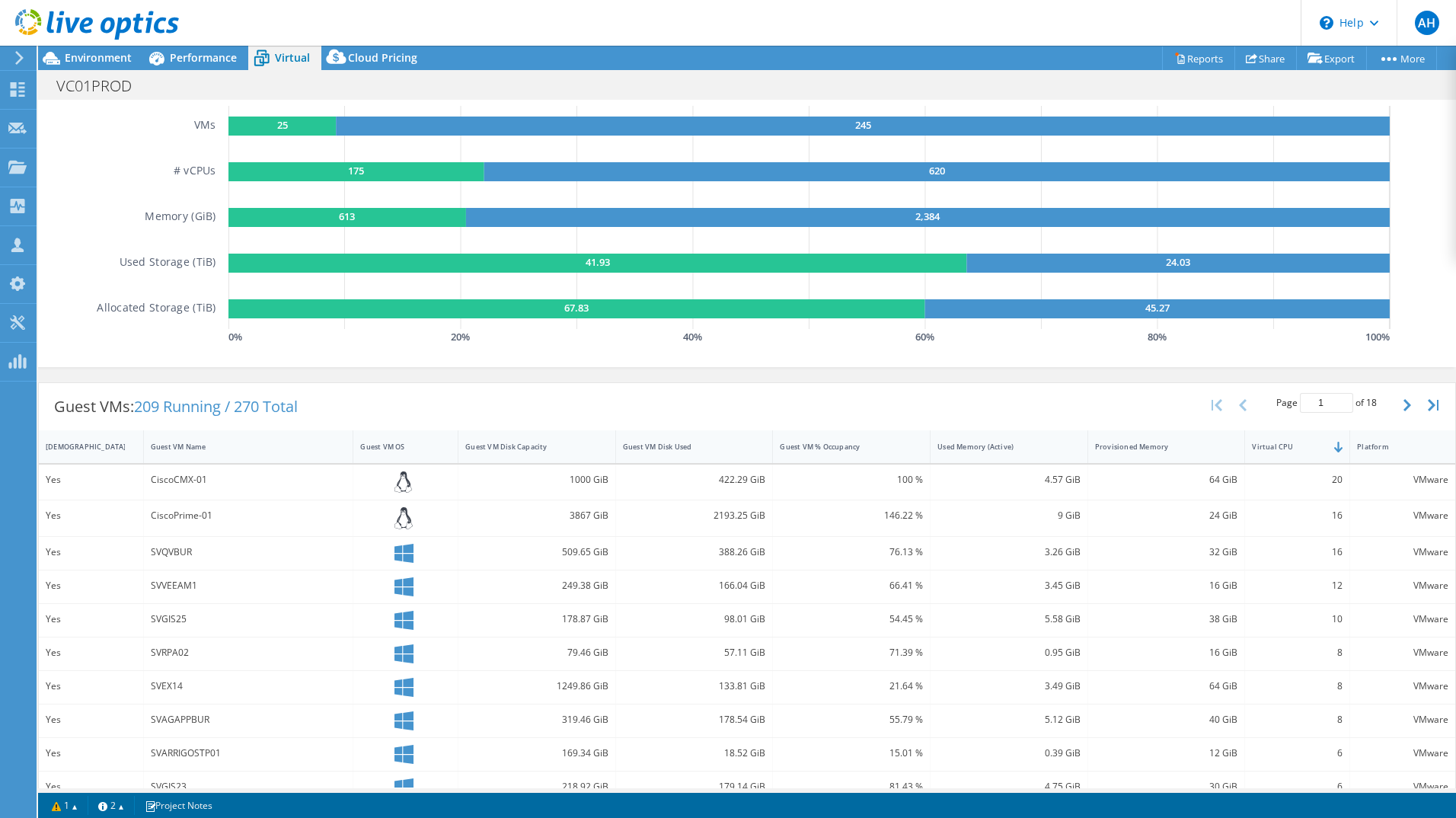
scroll to position [326, 0]
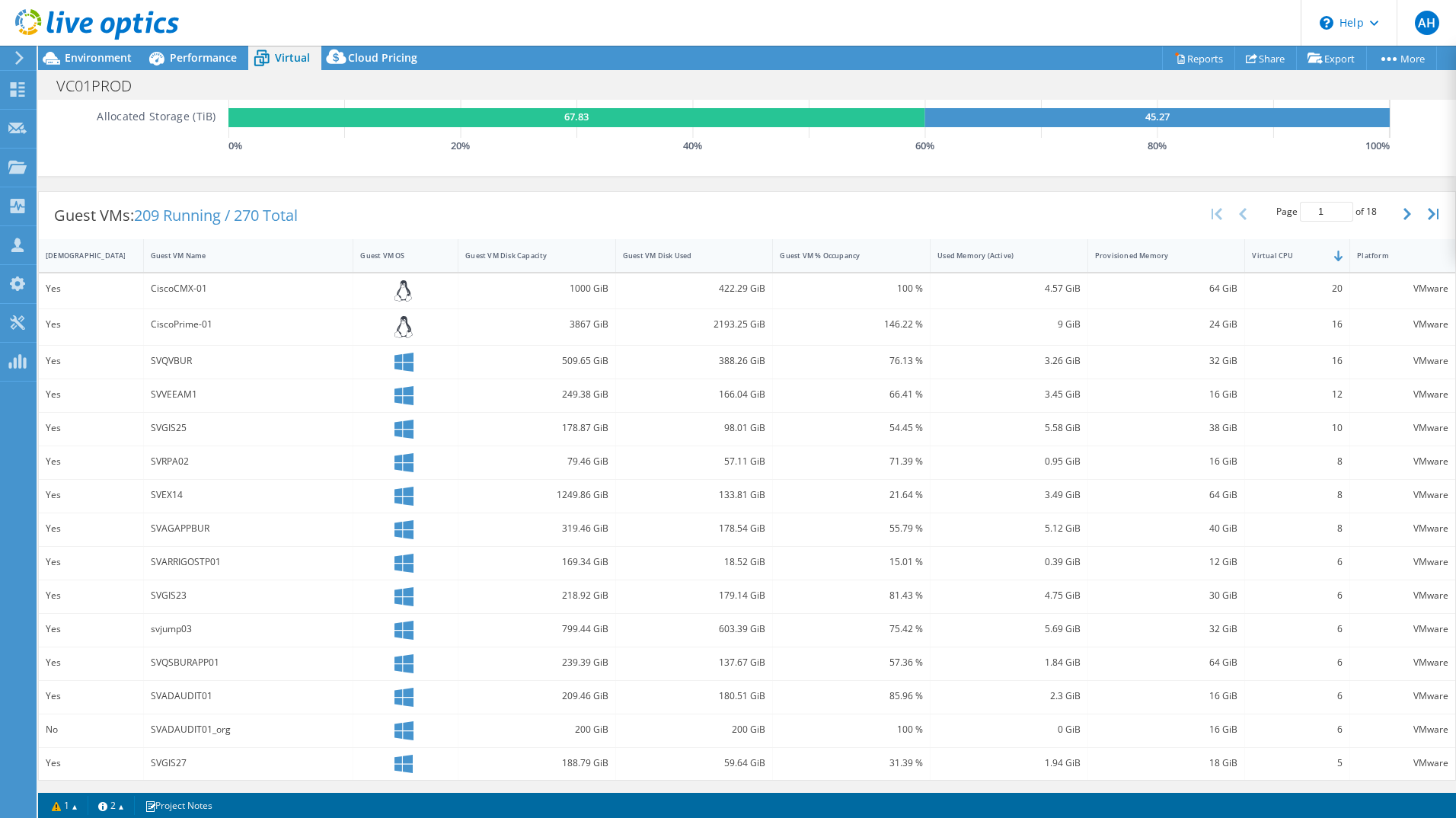
click at [201, 66] on div "Performance" at bounding box center [196, 58] width 105 height 25
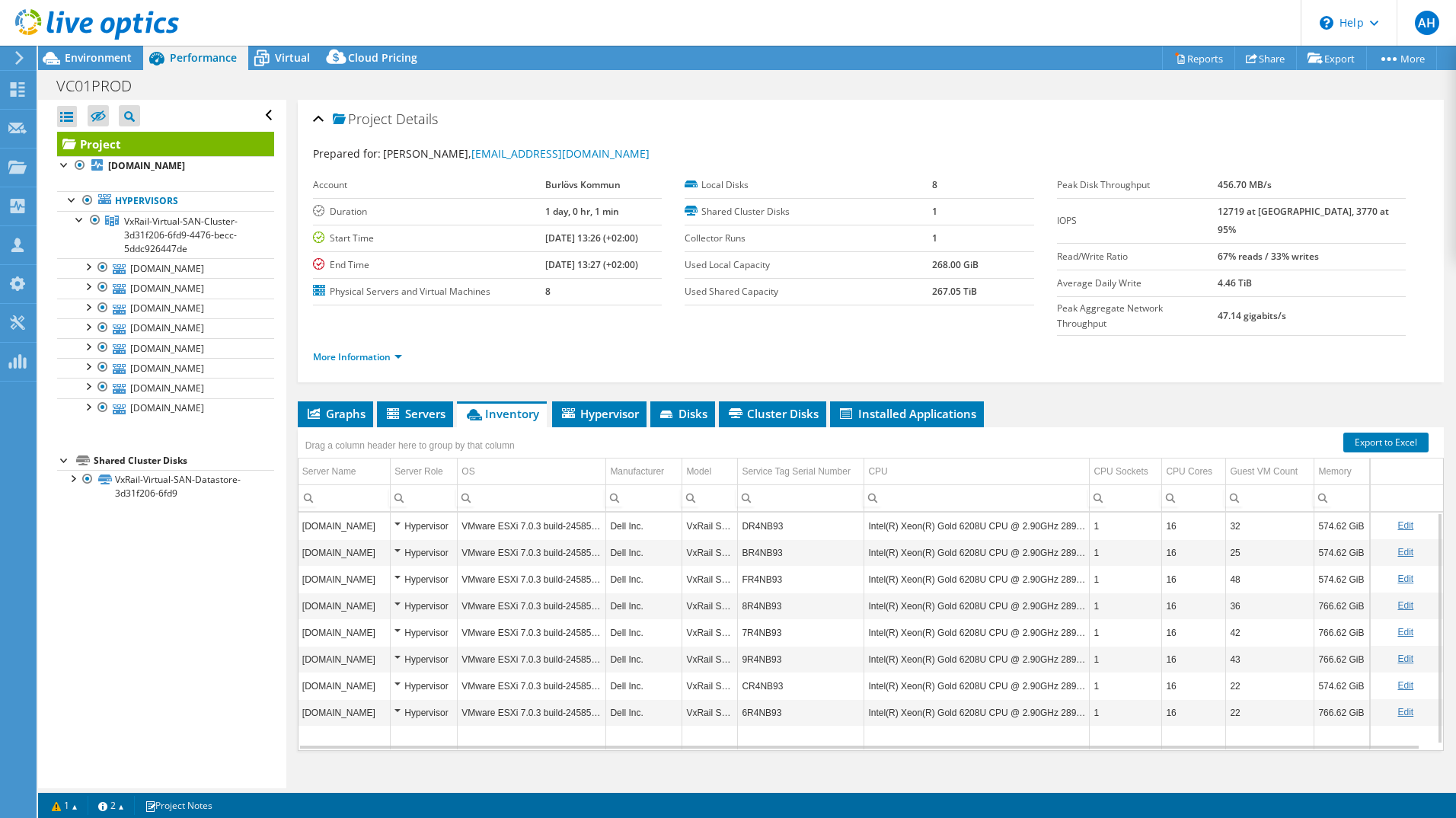
scroll to position [0, 0]
click at [346, 406] on span "Graphs" at bounding box center [336, 413] width 60 height 15
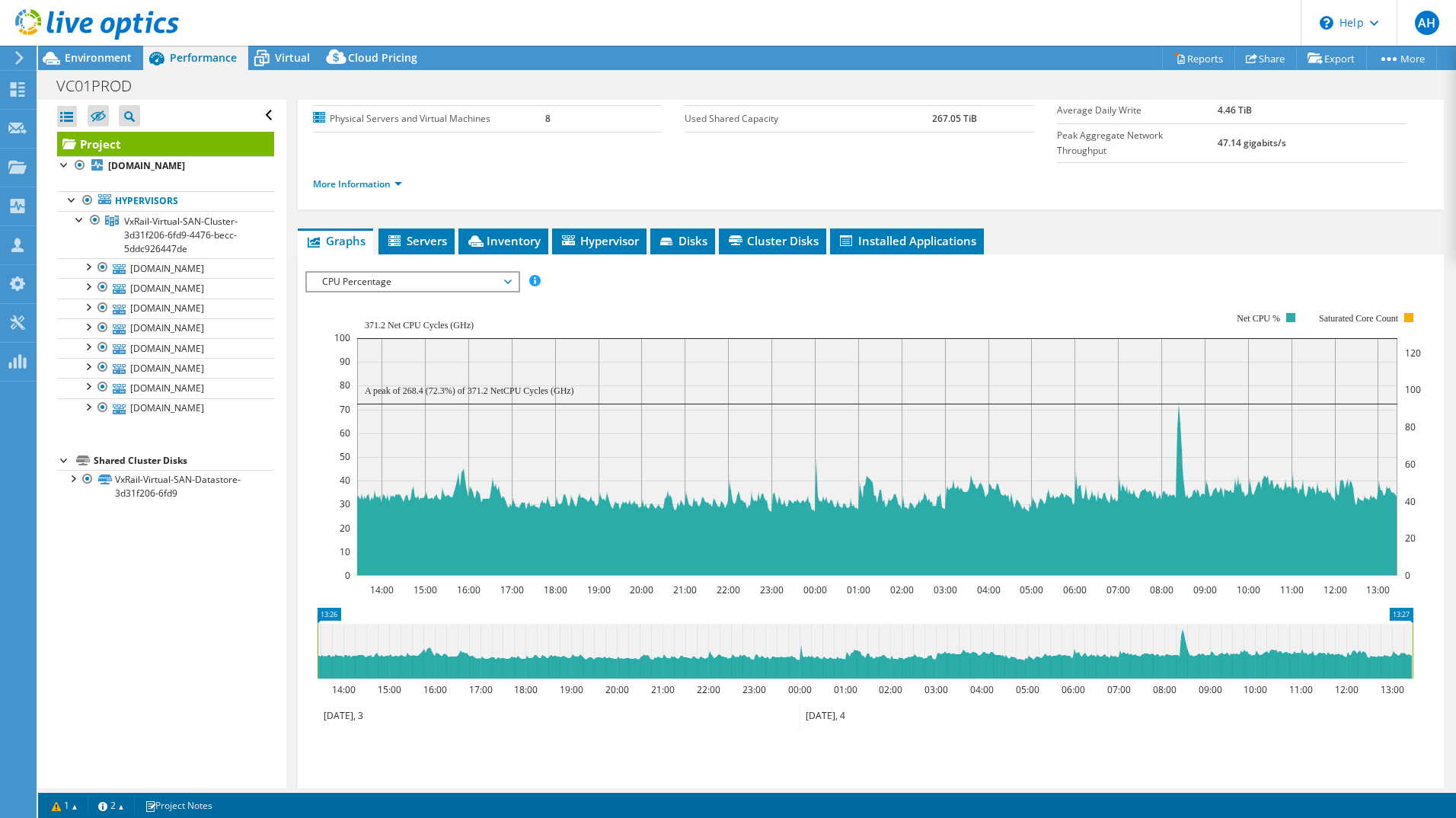
scroll to position [169, 0]
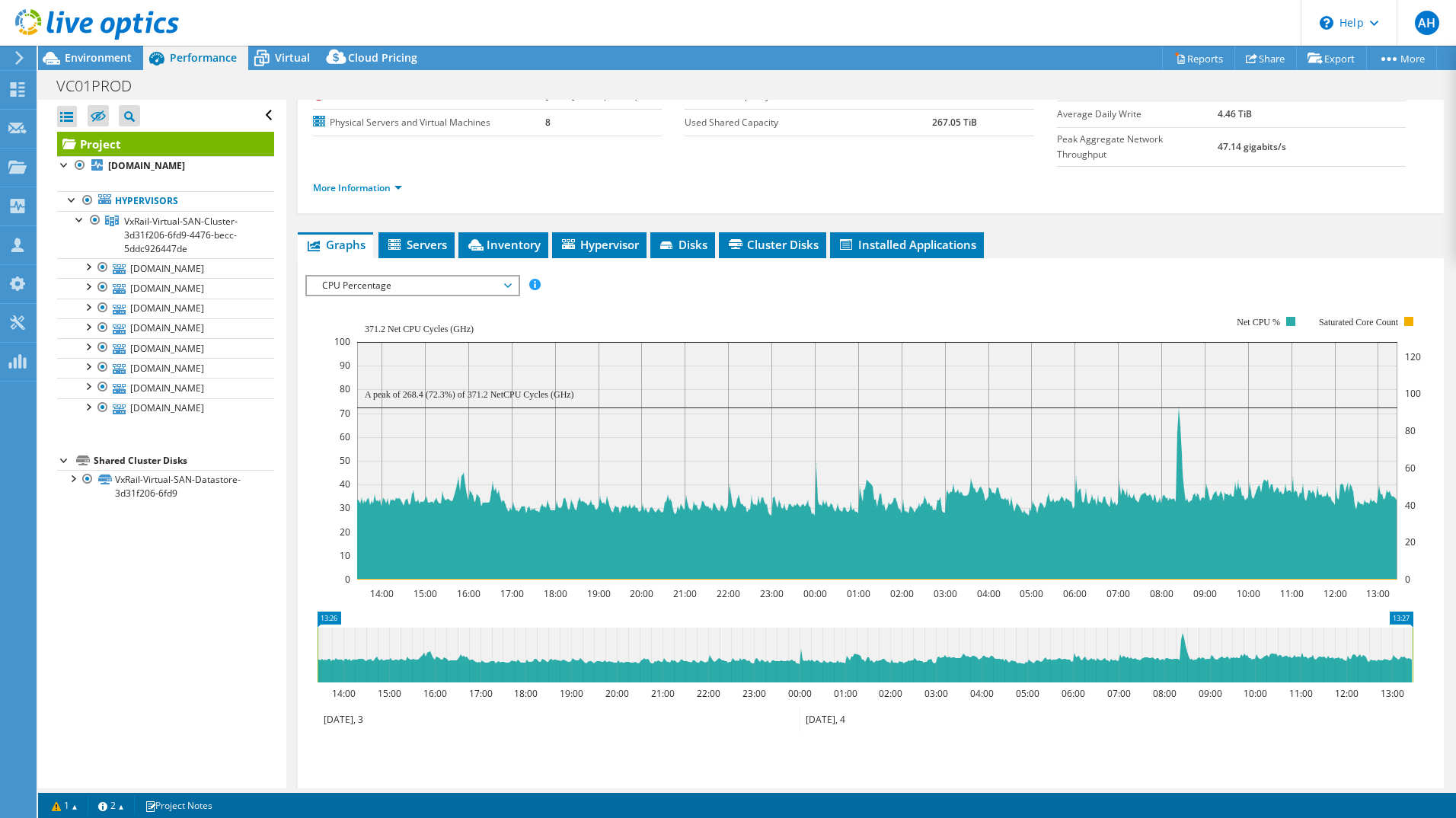
drag, startPoint x: 1166, startPoint y: 623, endPoint x: 1201, endPoint y: 624, distance: 35.0
click at [1201, 627] on icon at bounding box center [865, 655] width 1095 height 55
drag, startPoint x: 1229, startPoint y: 452, endPoint x: 1019, endPoint y: 445, distance: 210.1
click at [1019, 445] on rect at bounding box center [877, 461] width 1040 height 238
click at [1200, 627] on icon at bounding box center [865, 655] width 1095 height 55
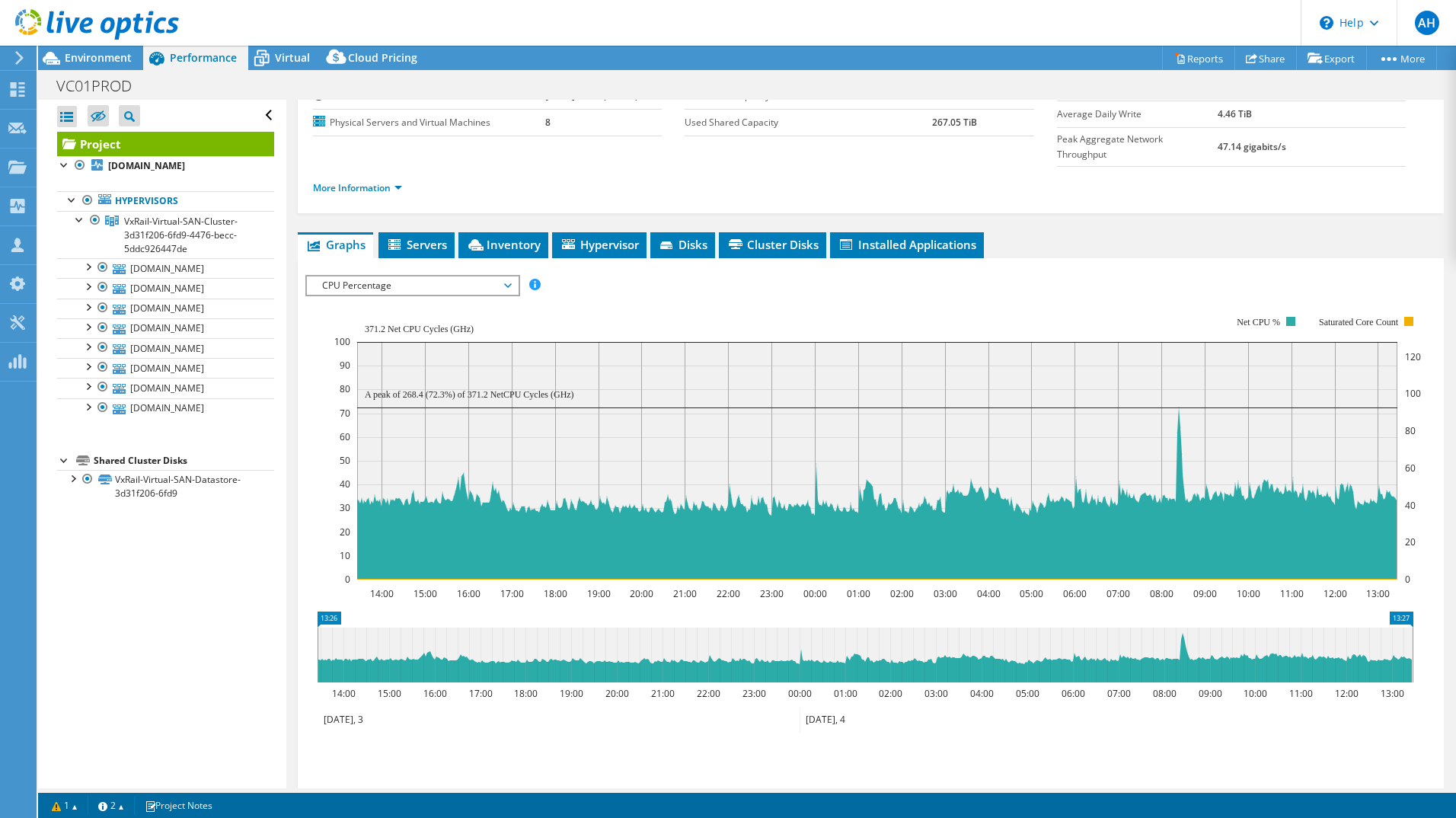
click at [1186, 627] on icon at bounding box center [865, 655] width 1095 height 55
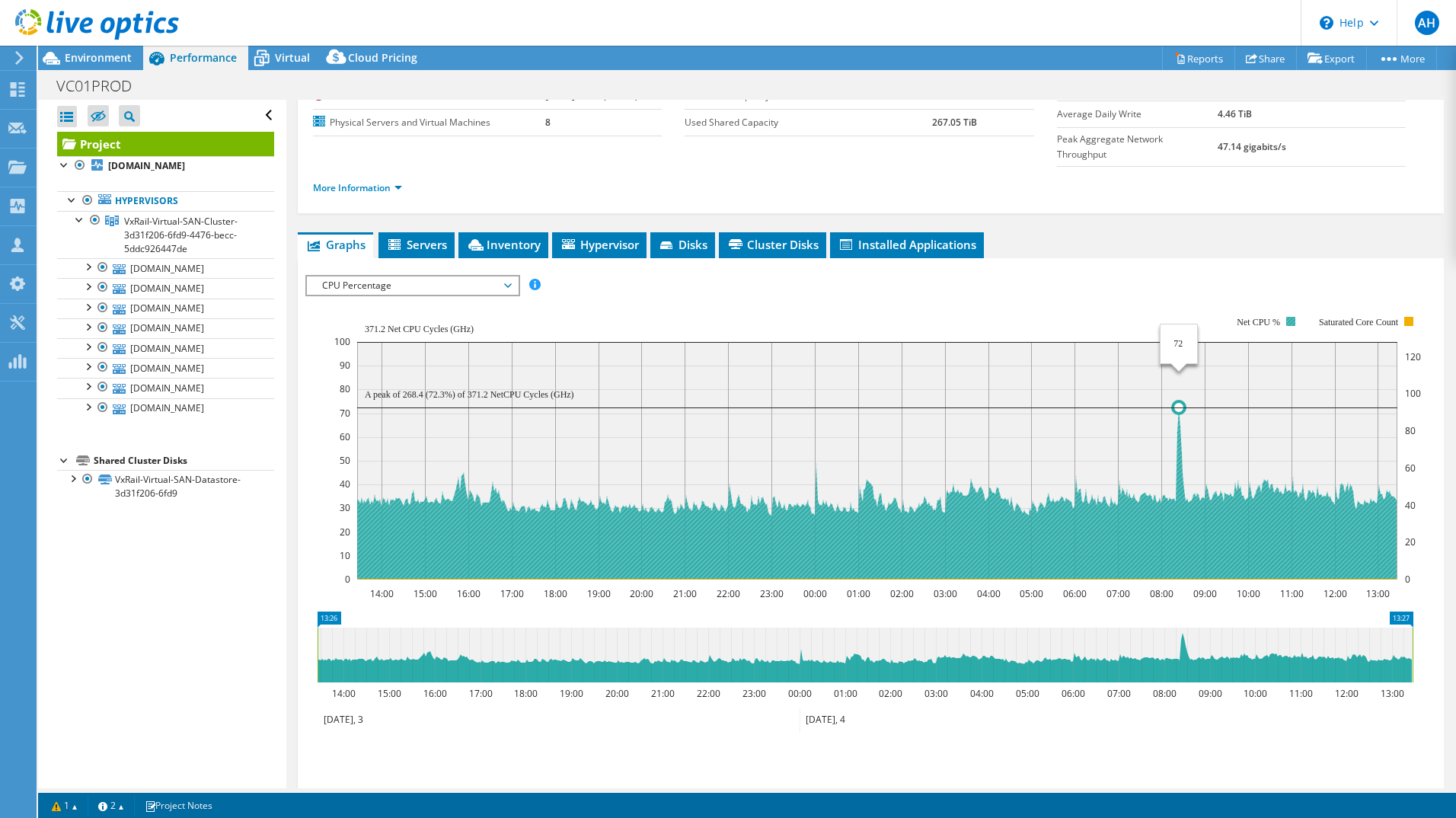
click at [1179, 473] on icon at bounding box center [876, 494] width 1039 height 172
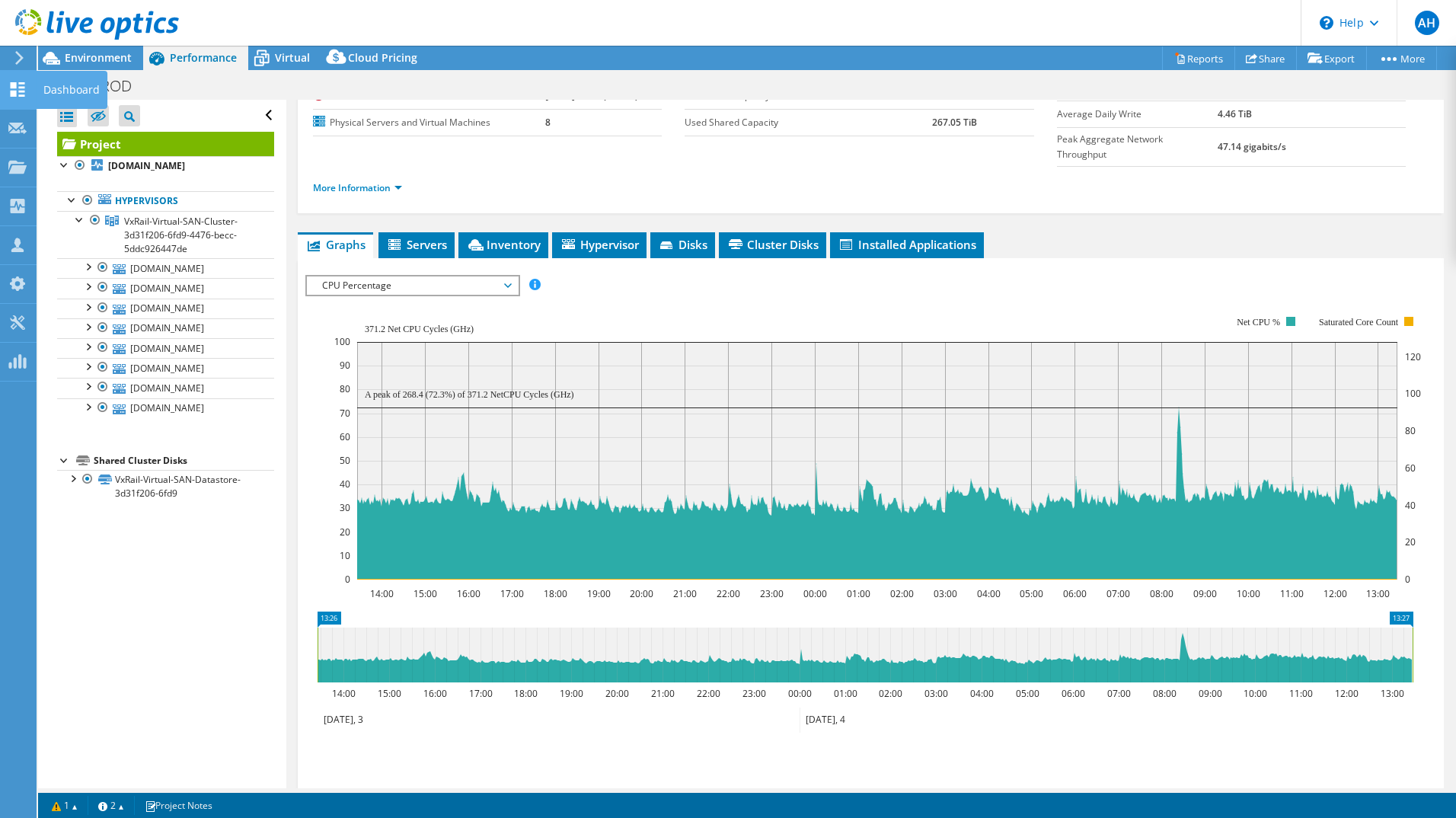
click at [22, 93] on icon at bounding box center [17, 90] width 19 height 14
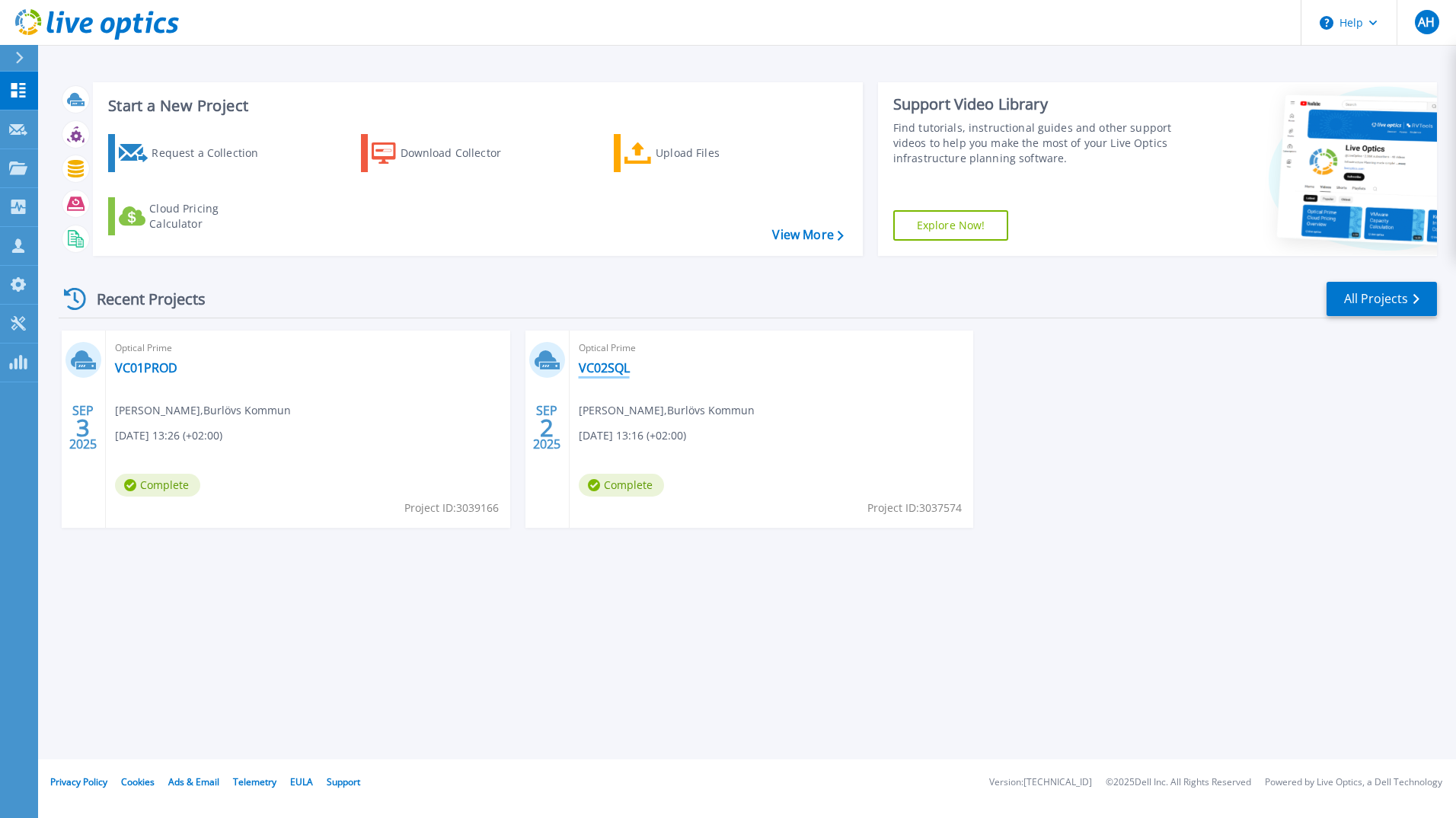
click at [616, 370] on link "VC02SQL" at bounding box center [604, 368] width 51 height 15
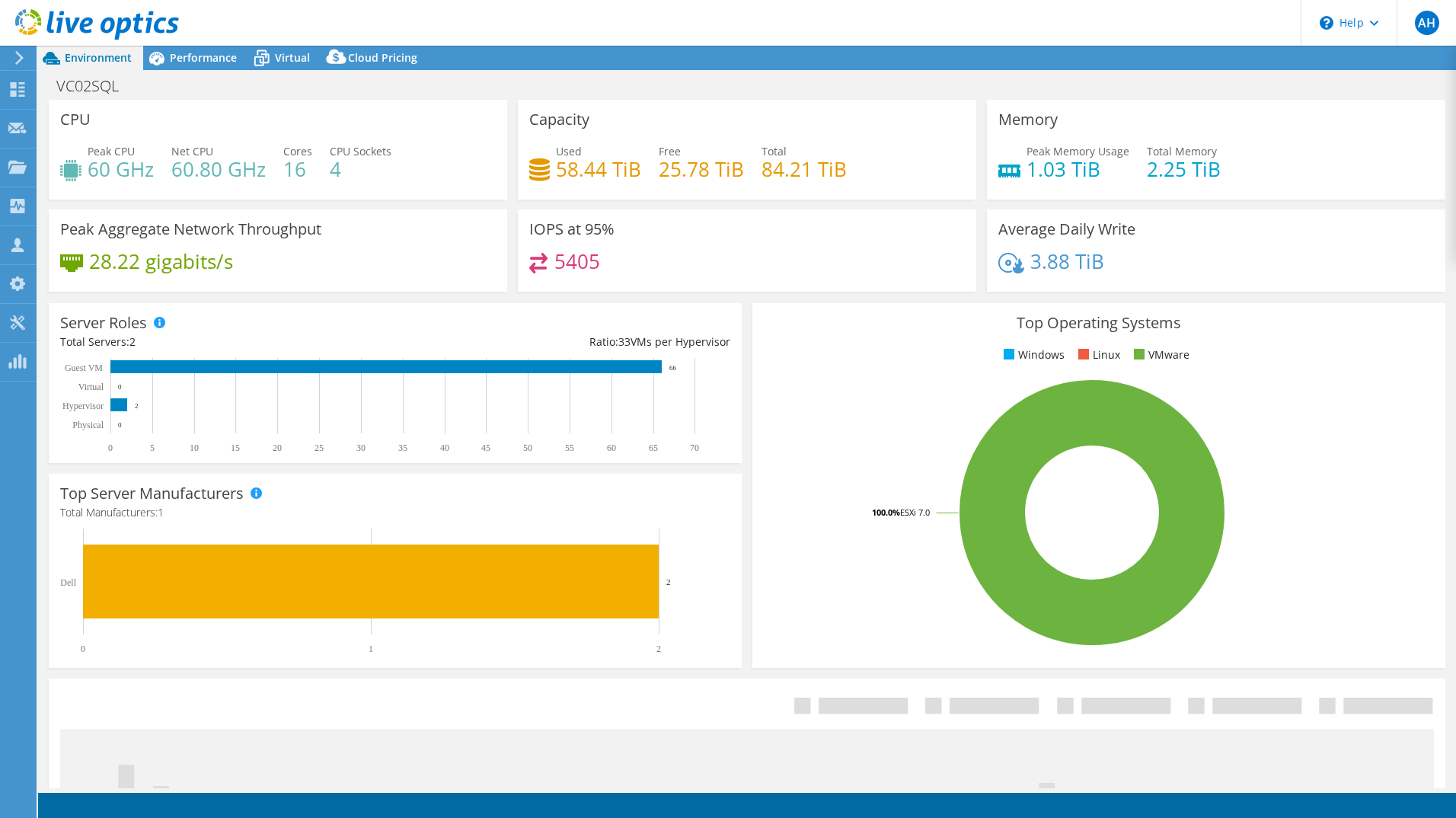
select select "EUFrankfurt"
select select "SEK"
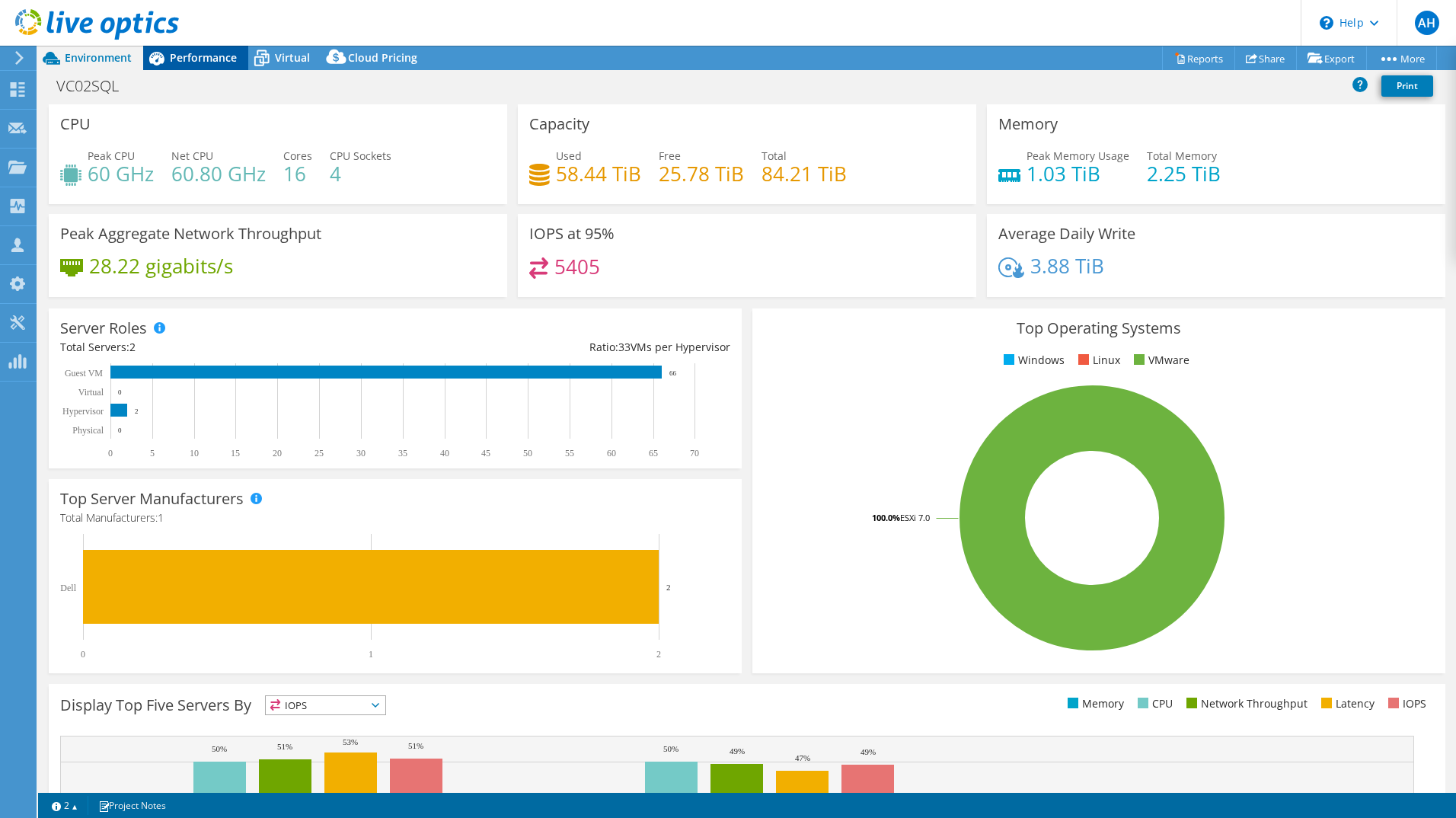
click at [203, 57] on span "Performance" at bounding box center [204, 58] width 67 height 14
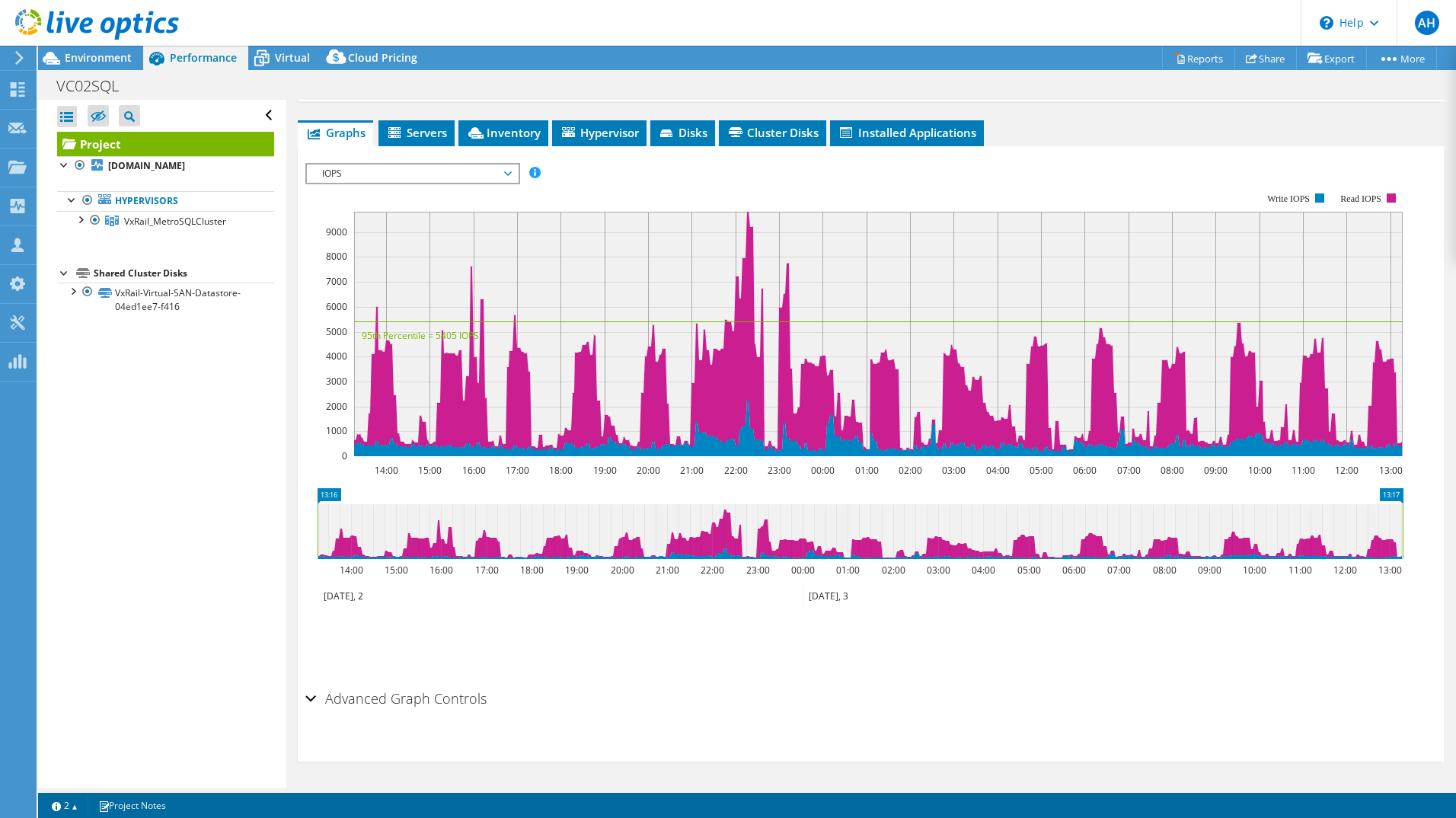
scroll to position [251, 0]
click at [505, 171] on span "IOPS" at bounding box center [412, 174] width 196 height 19
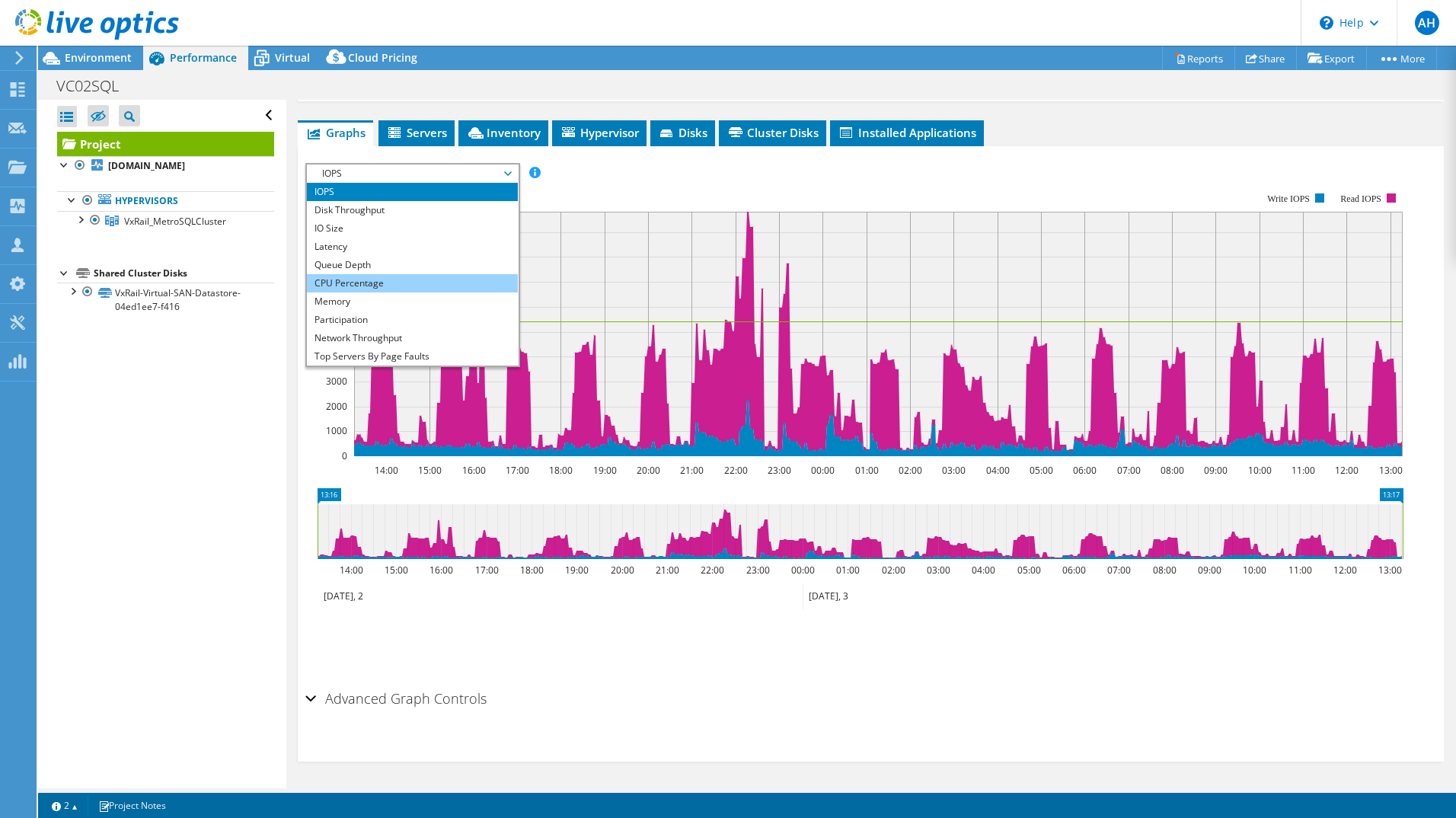
click at [404, 276] on li "CPU Percentage" at bounding box center [412, 283] width 211 height 19
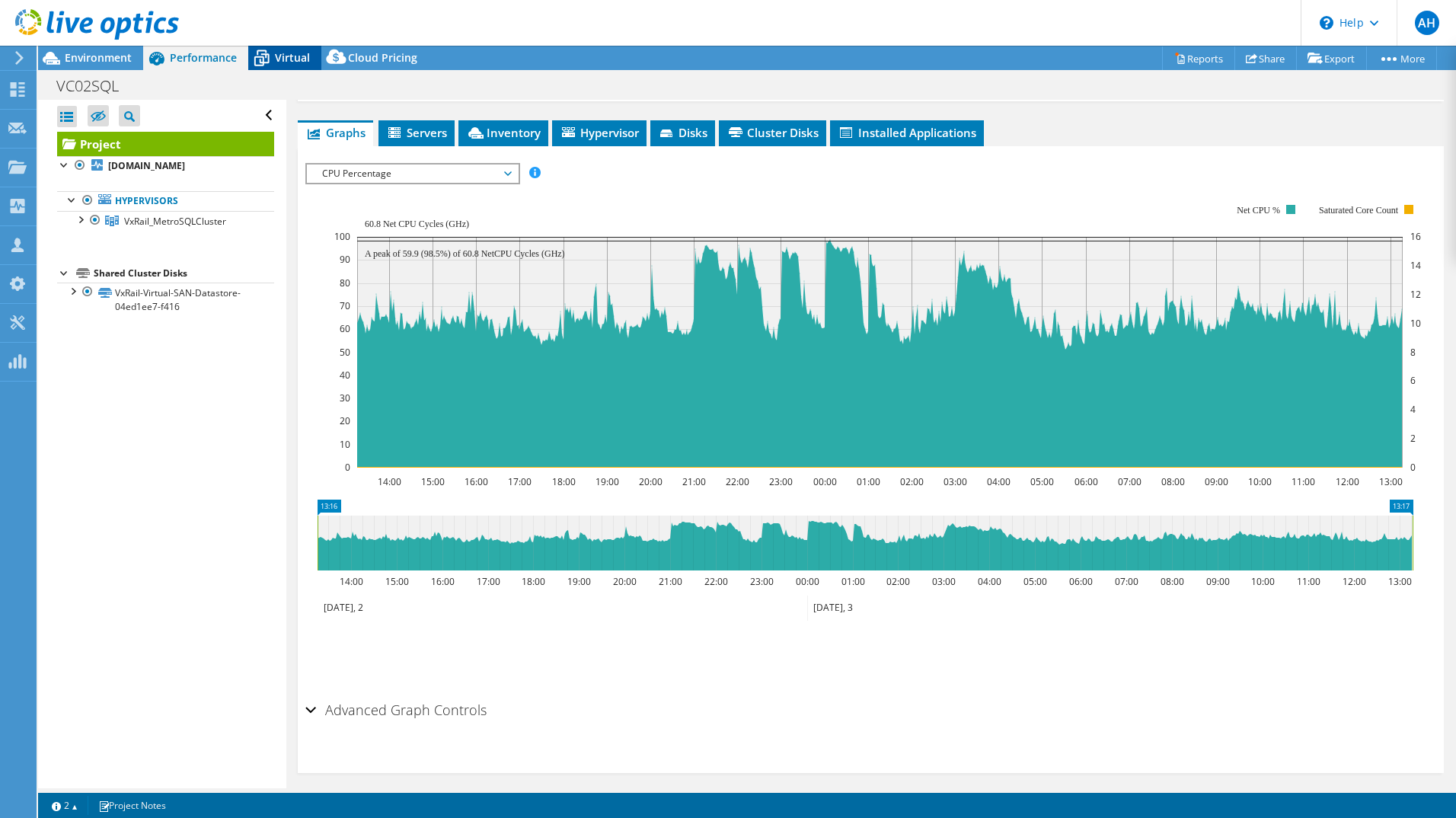
click at [274, 47] on icon at bounding box center [261, 58] width 27 height 27
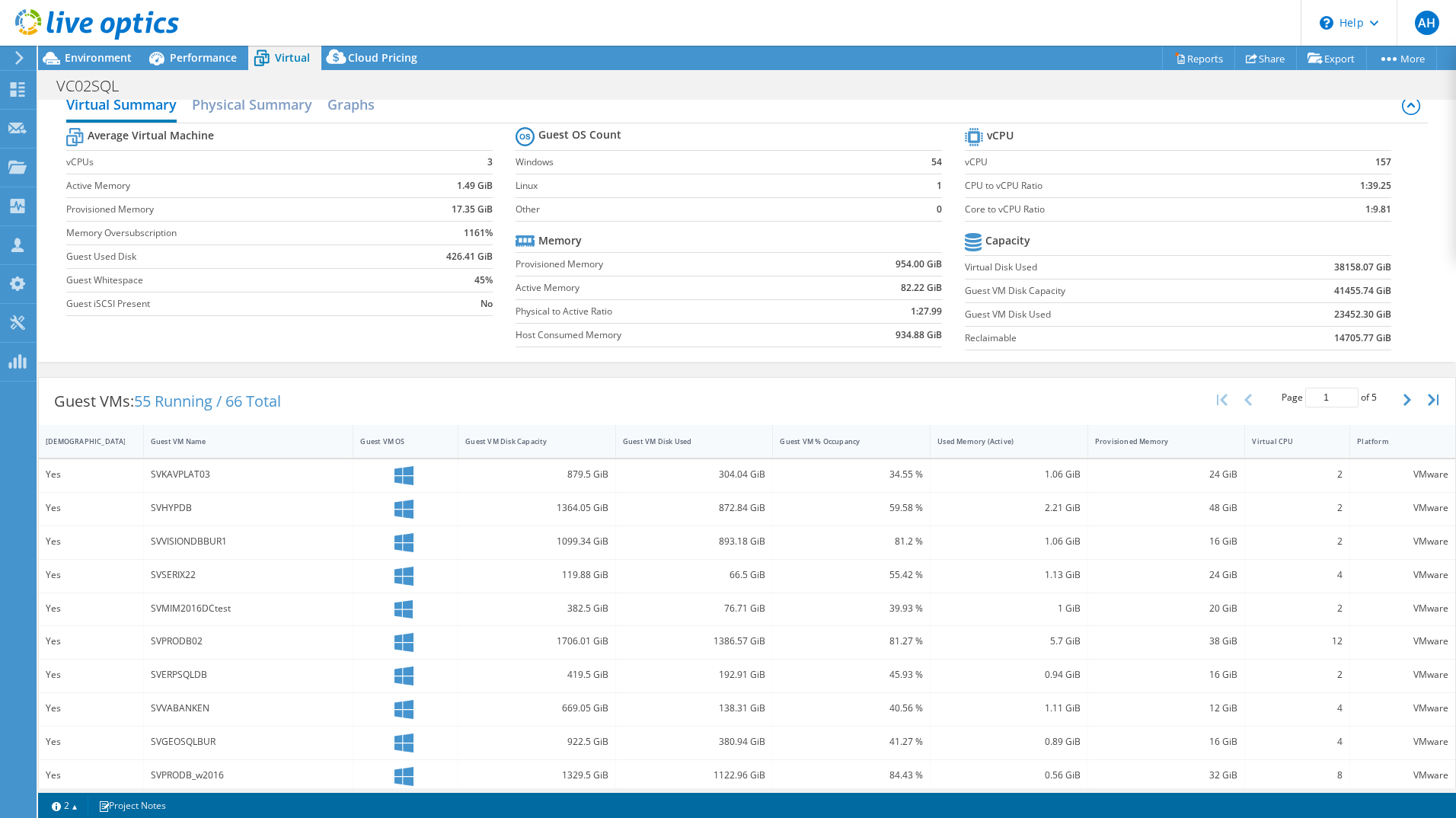
scroll to position [23, 0]
click at [188, 478] on div "SVKAVPLAT03" at bounding box center [248, 473] width 196 height 17
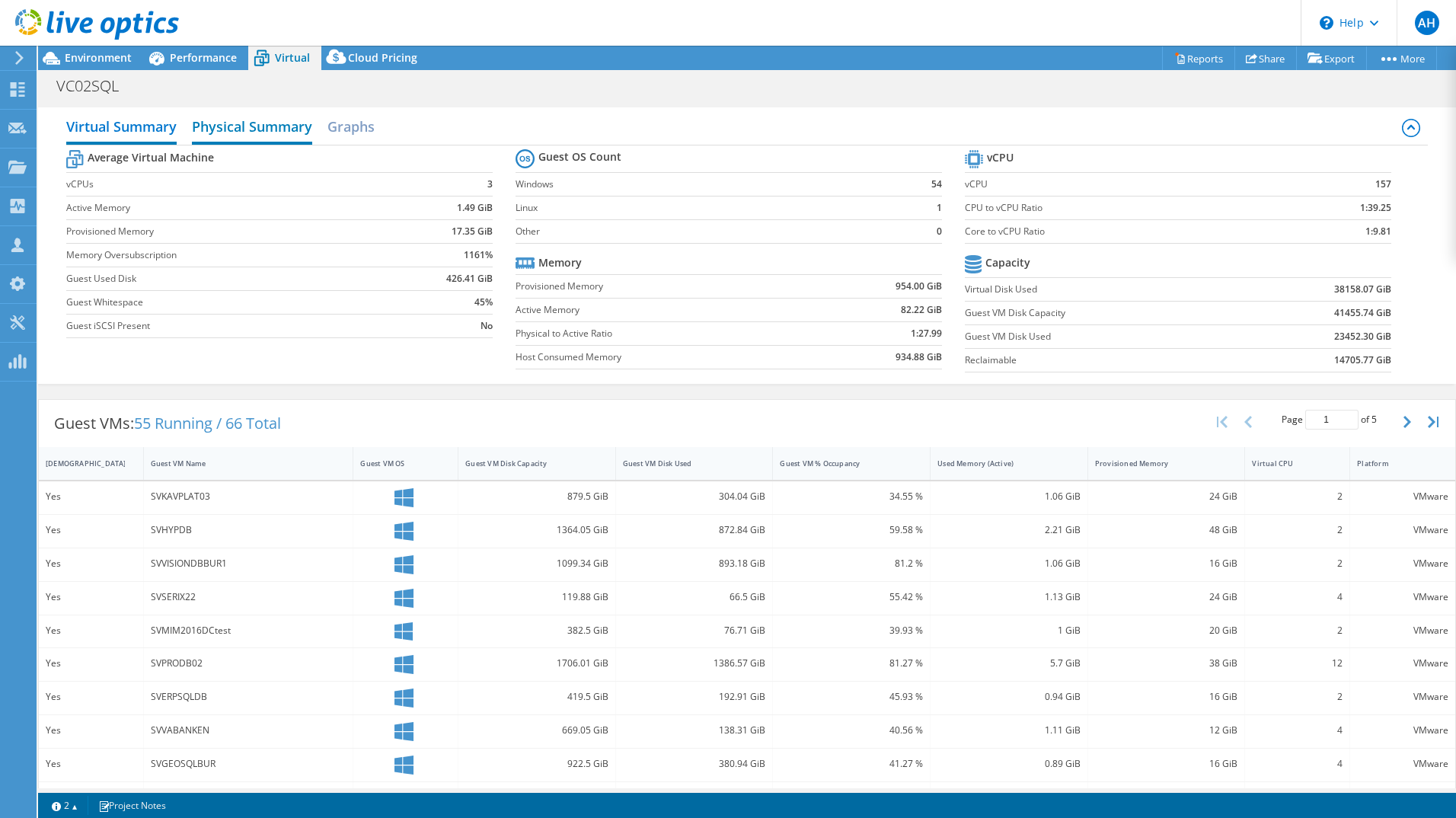
click at [258, 113] on h2 "Physical Summary" at bounding box center [253, 128] width 121 height 34
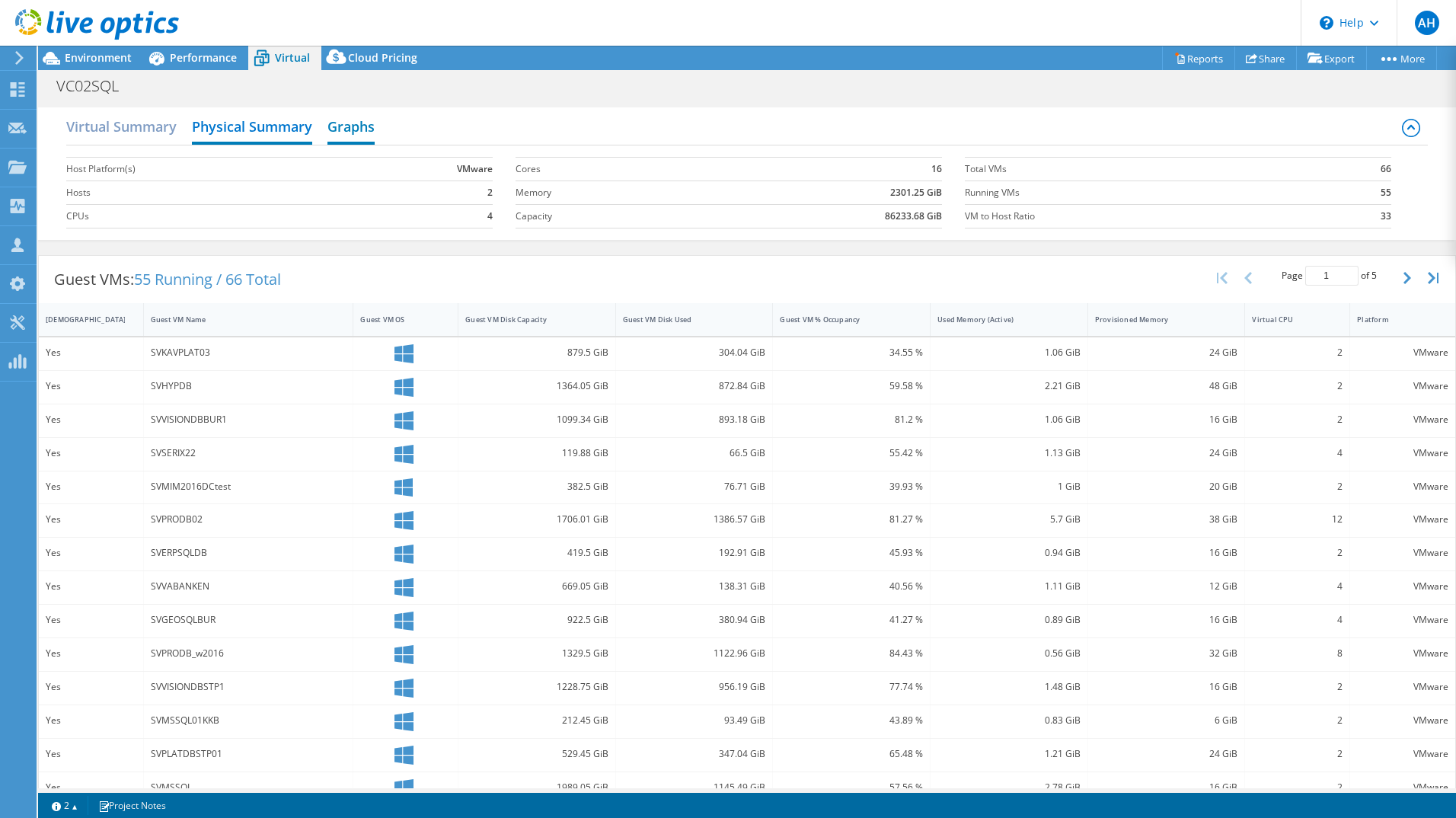
click at [360, 131] on h2 "Graphs" at bounding box center [351, 128] width 47 height 34
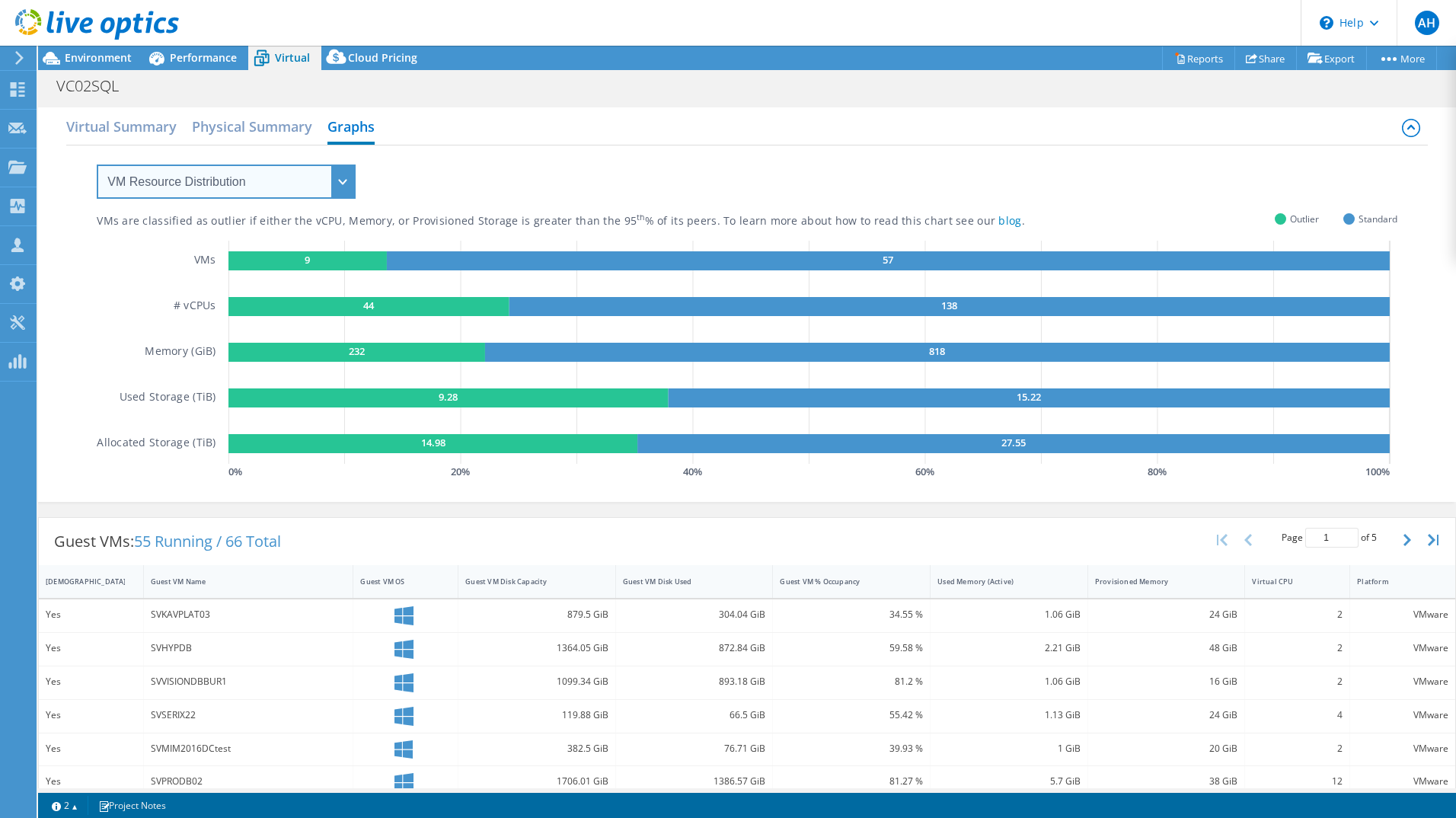
click at [328, 183] on select "VM Resource Distribution Provisioning Contrast Over Provisioning" at bounding box center [226, 182] width 259 height 35
click at [602, 200] on div "VMs are classified as outlier if either the vCPU, Memory, or Provisioned Storag…" at bounding box center [747, 314] width 1301 height 338
